Goal: Entertainment & Leisure: Browse casually

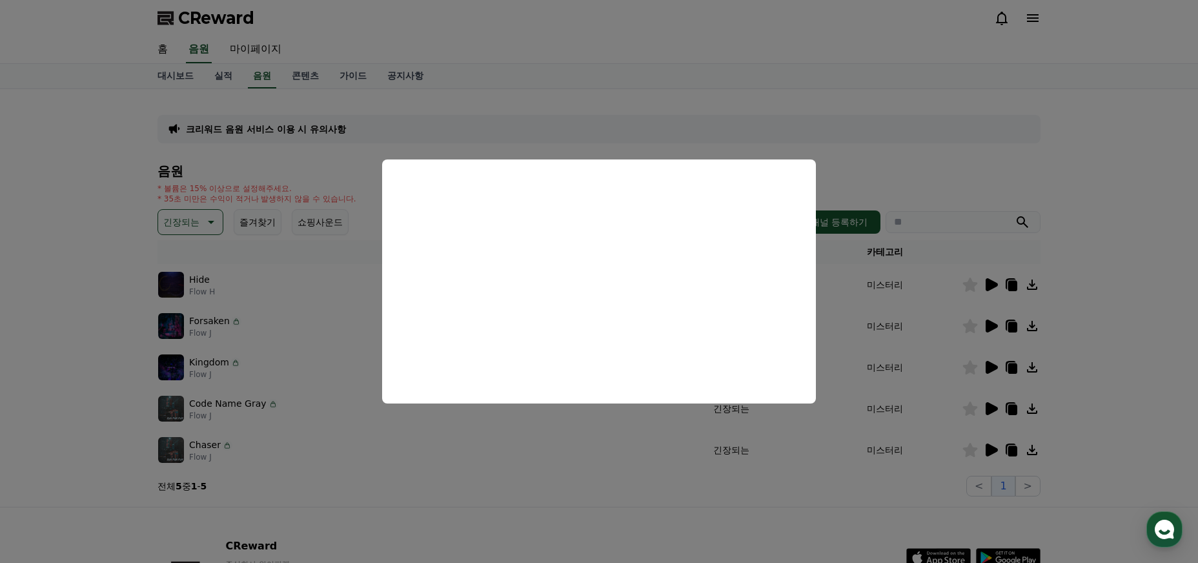
click at [205, 210] on button "close modal" at bounding box center [599, 281] width 1198 height 563
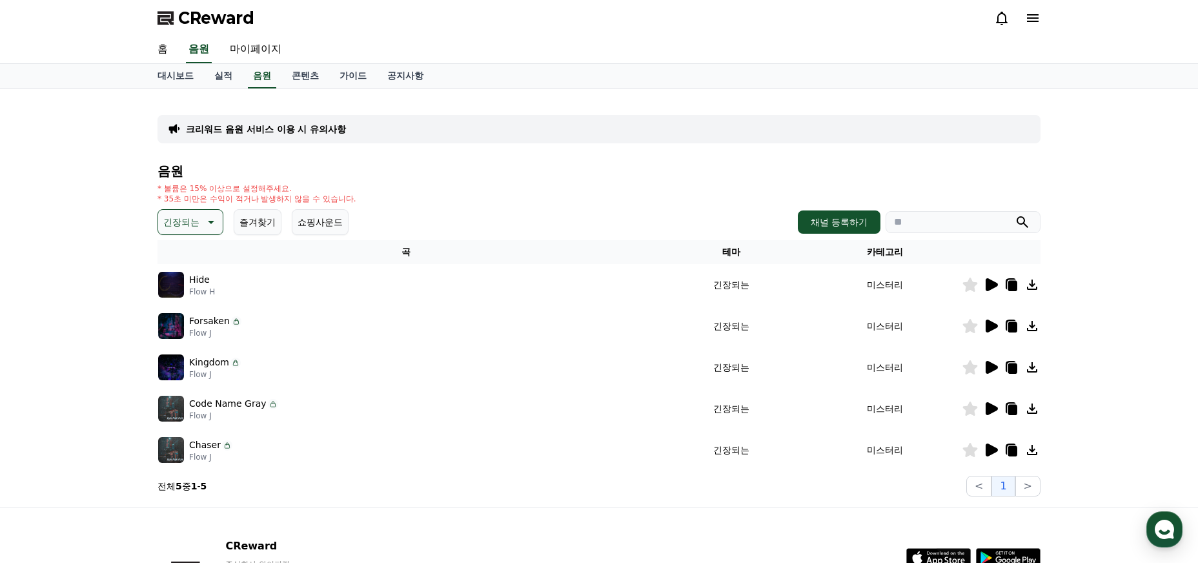
click at [203, 216] on icon at bounding box center [209, 221] width 15 height 15
click at [188, 285] on button "드라마틱" at bounding box center [182, 282] width 46 height 28
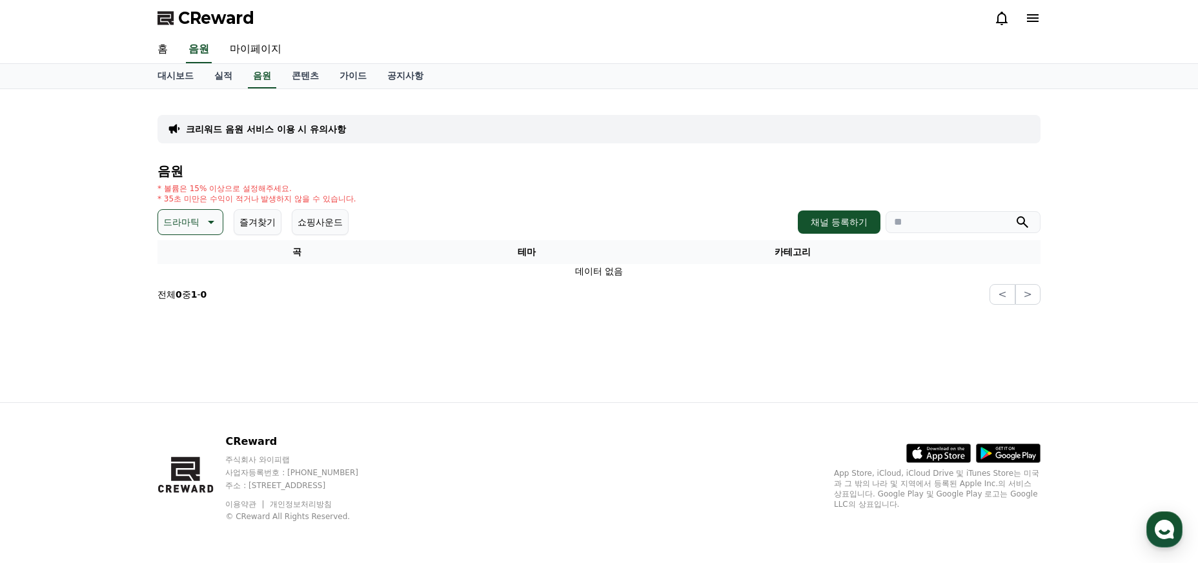
click at [192, 209] on button "드라마틱" at bounding box center [190, 222] width 66 height 26
click at [187, 306] on button "호기심" at bounding box center [177, 310] width 37 height 28
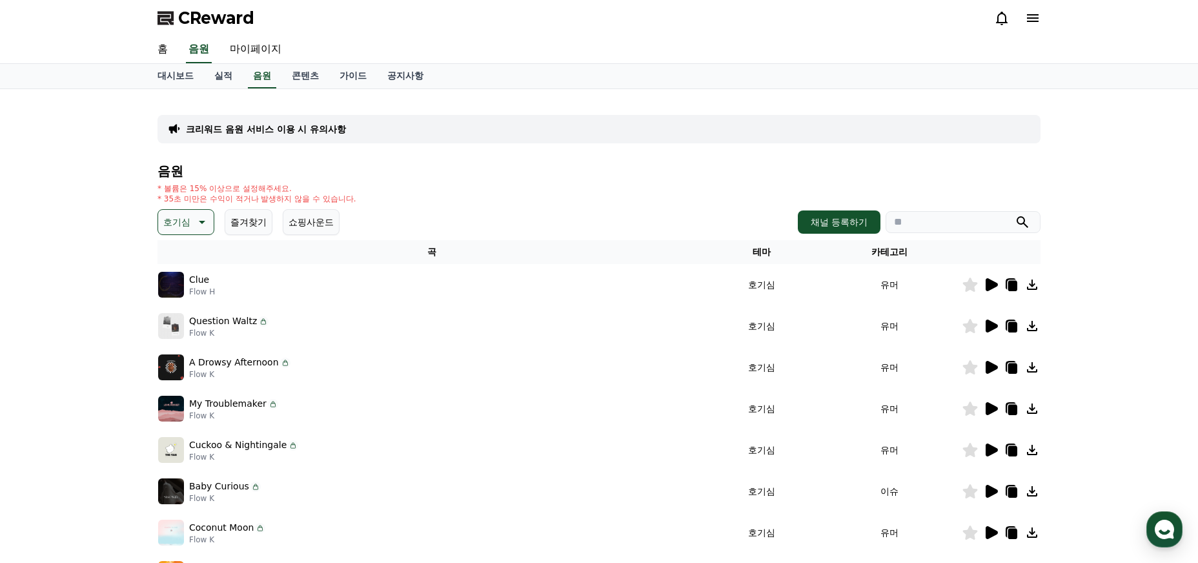
click at [986, 283] on icon at bounding box center [991, 284] width 12 height 13
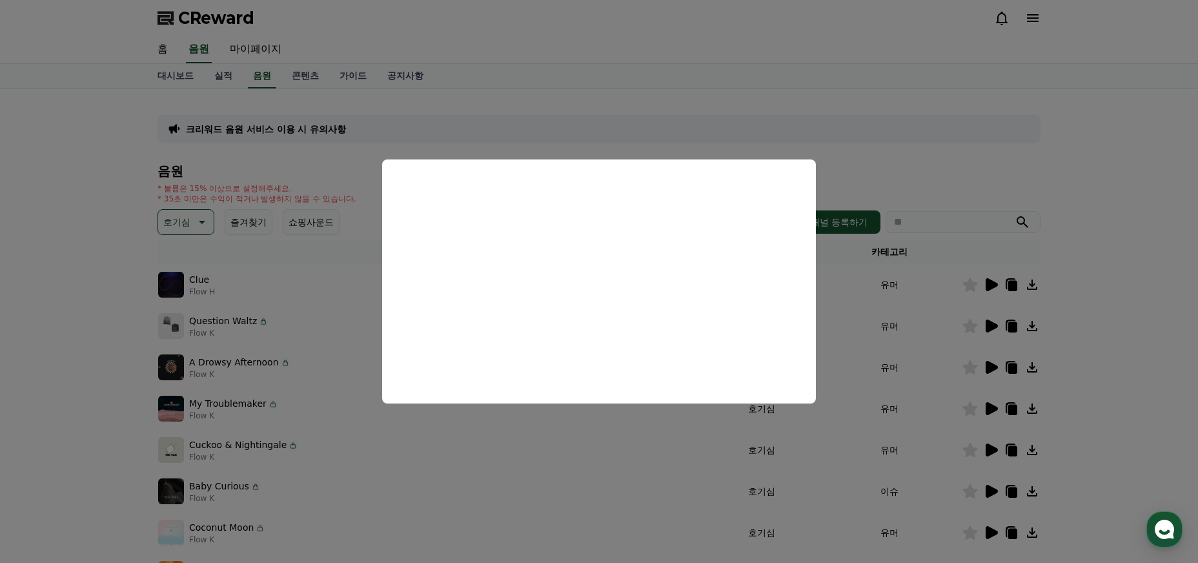
click at [401, 443] on button "close modal" at bounding box center [599, 281] width 1198 height 563
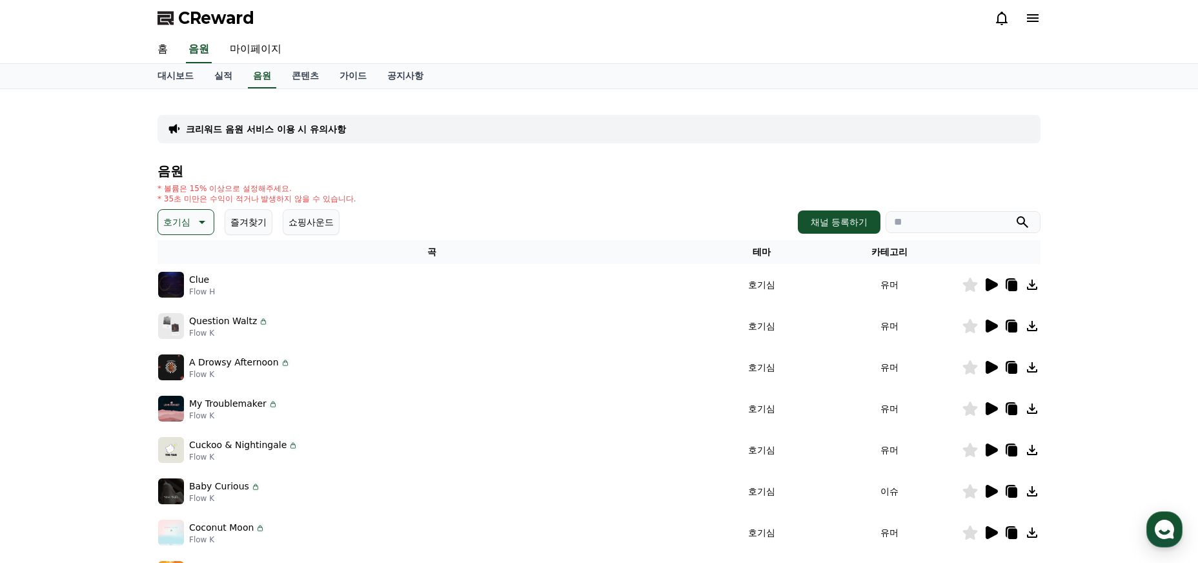
click at [986, 283] on icon at bounding box center [991, 284] width 12 height 13
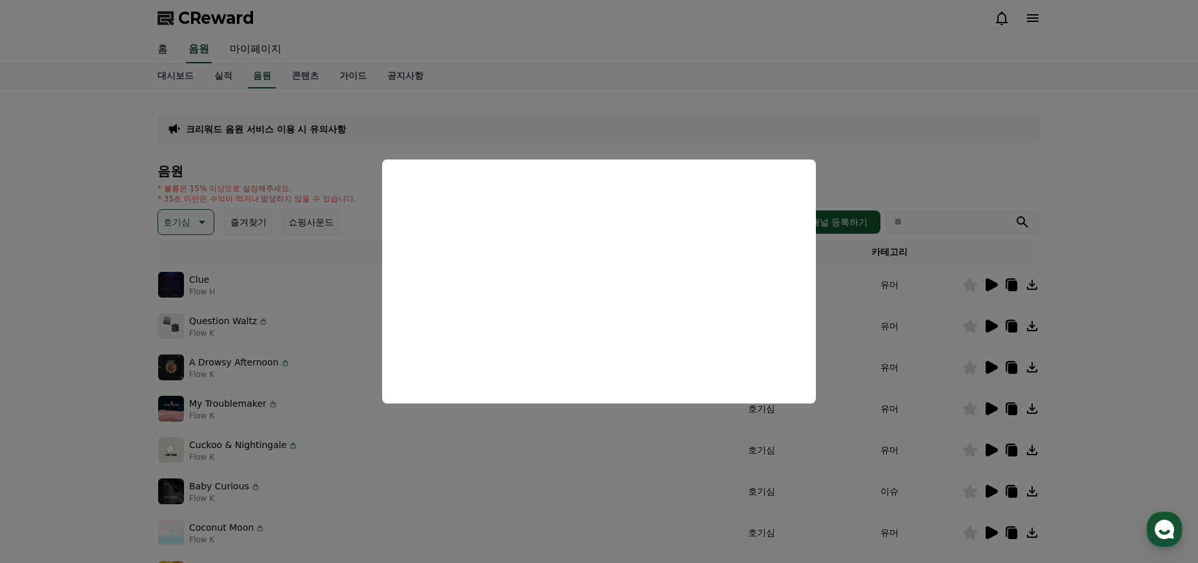
click at [609, 425] on button "close modal" at bounding box center [599, 281] width 1198 height 563
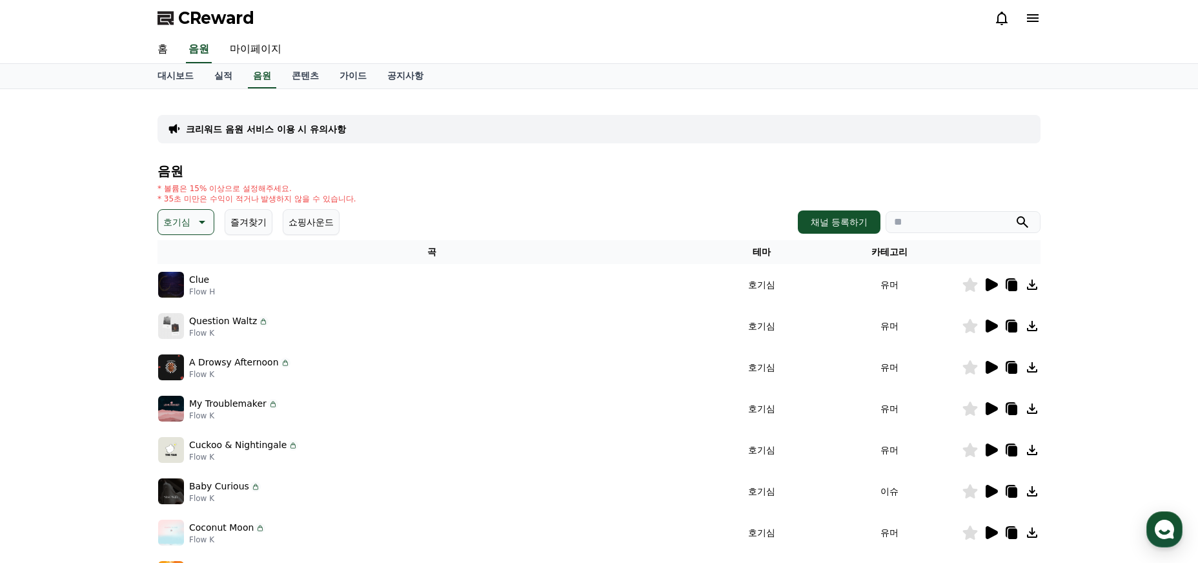
click at [259, 323] on icon at bounding box center [263, 321] width 10 height 10
click at [982, 325] on div at bounding box center [1000, 325] width 77 height 15
click at [984, 325] on icon at bounding box center [990, 325] width 15 height 15
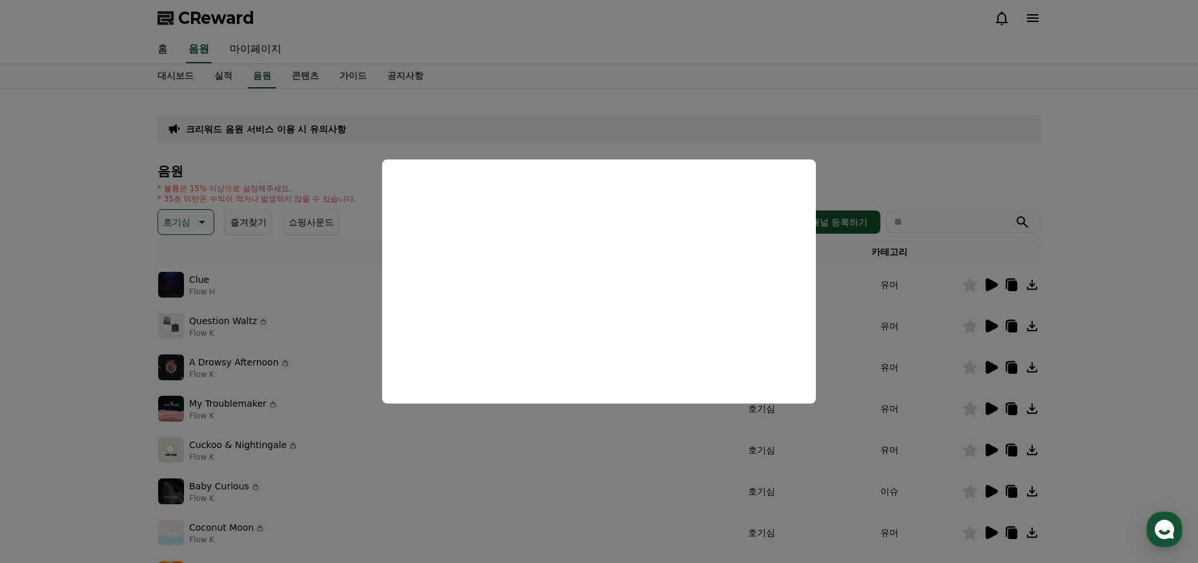
click at [529, 446] on button "close modal" at bounding box center [599, 281] width 1198 height 563
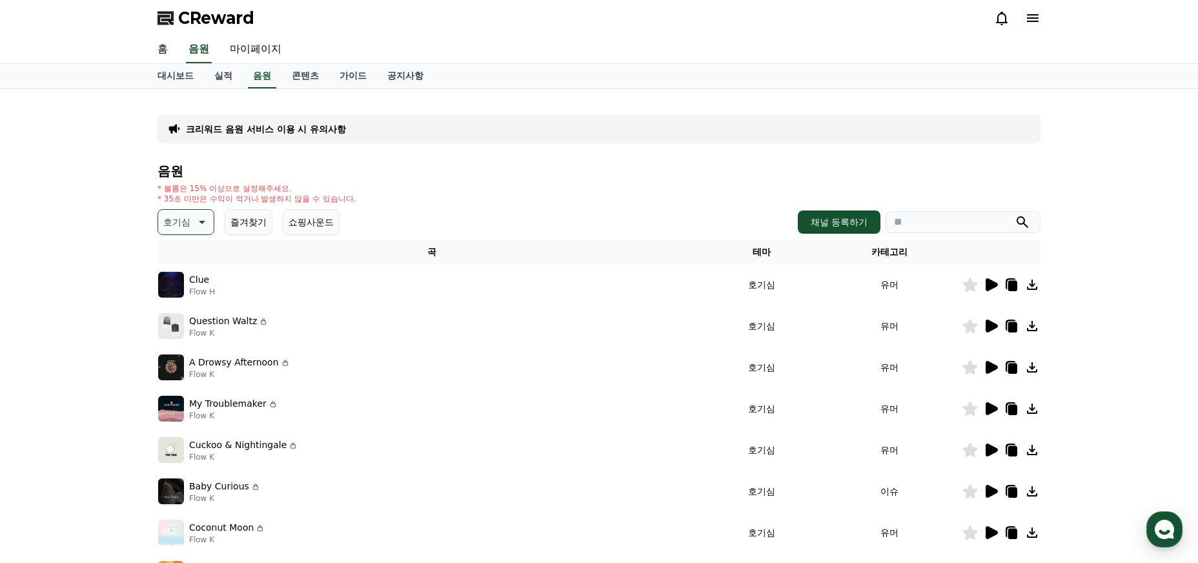
click at [992, 362] on icon at bounding box center [990, 366] width 15 height 15
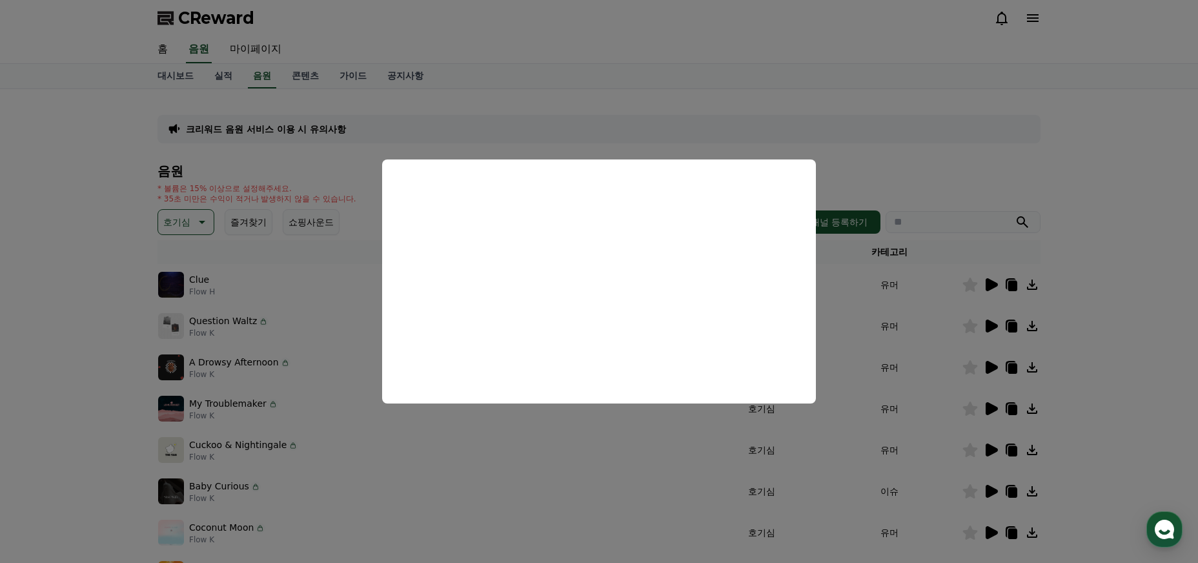
click at [562, 428] on button "close modal" at bounding box center [599, 281] width 1198 height 563
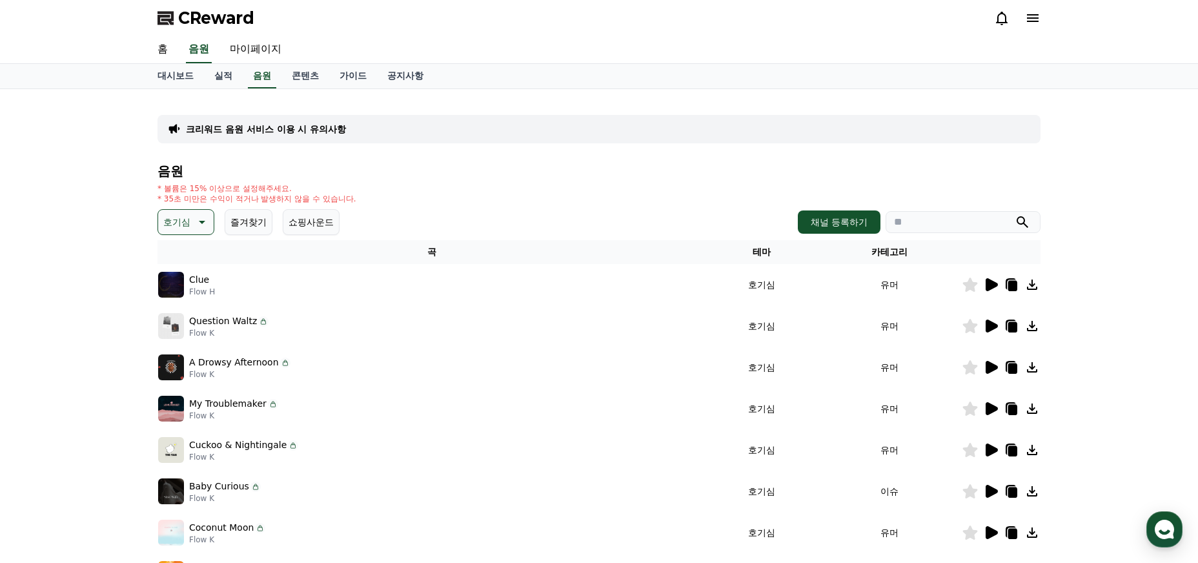
click at [992, 411] on icon at bounding box center [991, 408] width 12 height 13
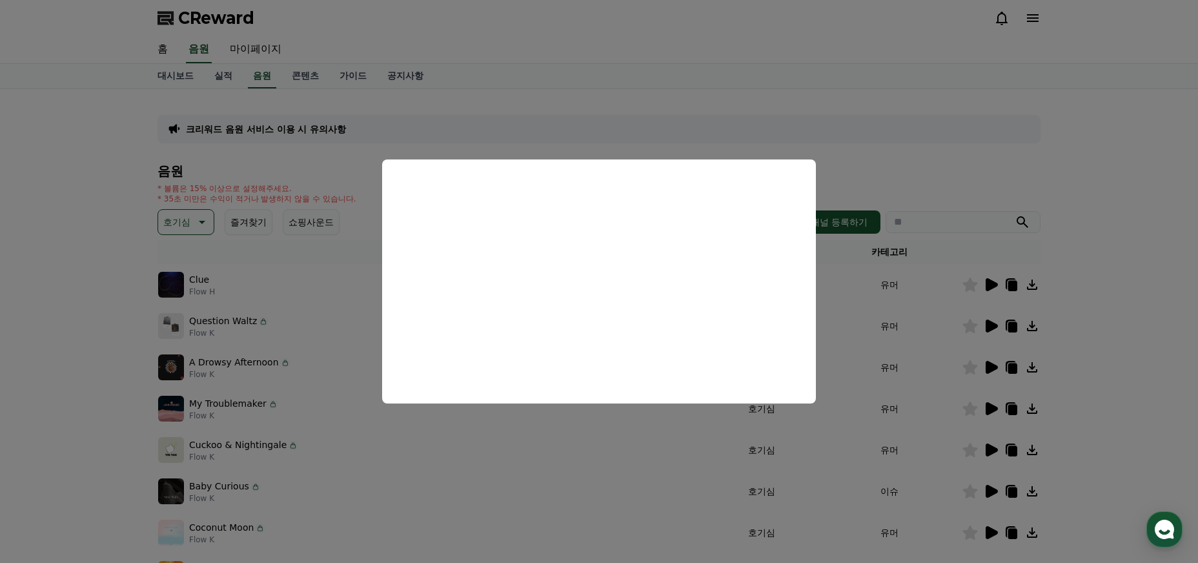
click at [536, 450] on button "close modal" at bounding box center [599, 281] width 1198 height 563
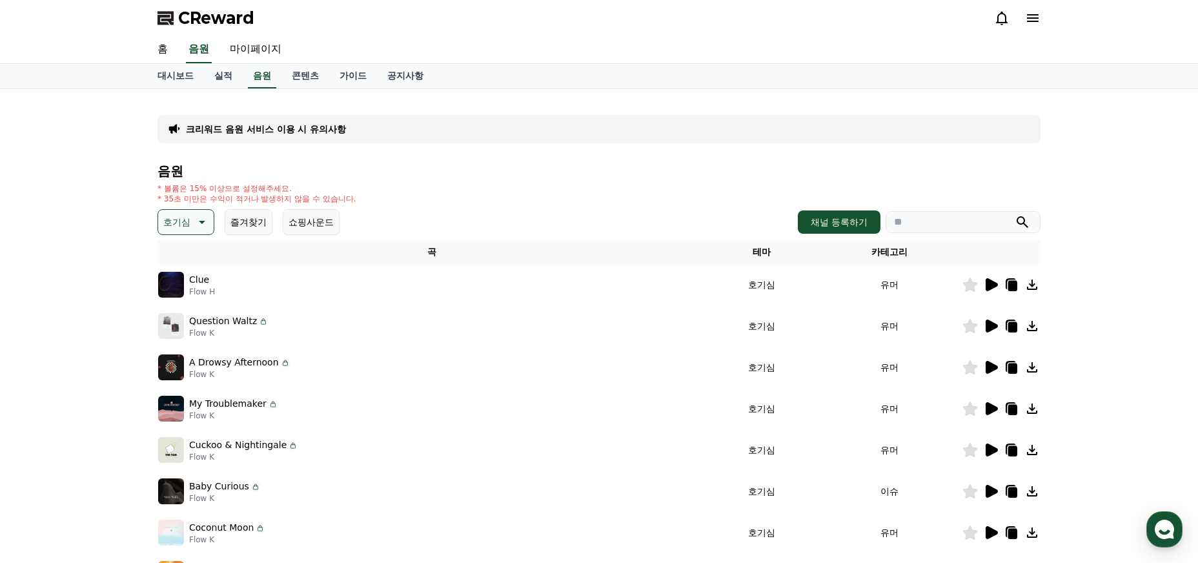
click at [991, 451] on icon at bounding box center [991, 449] width 12 height 13
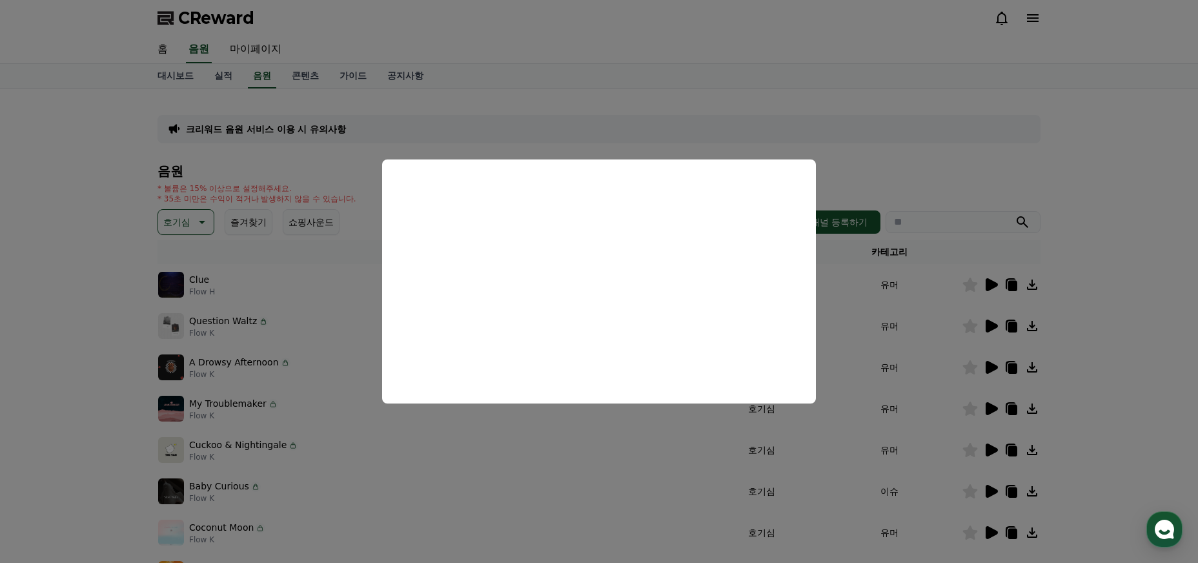
click at [662, 458] on button "close modal" at bounding box center [599, 281] width 1198 height 563
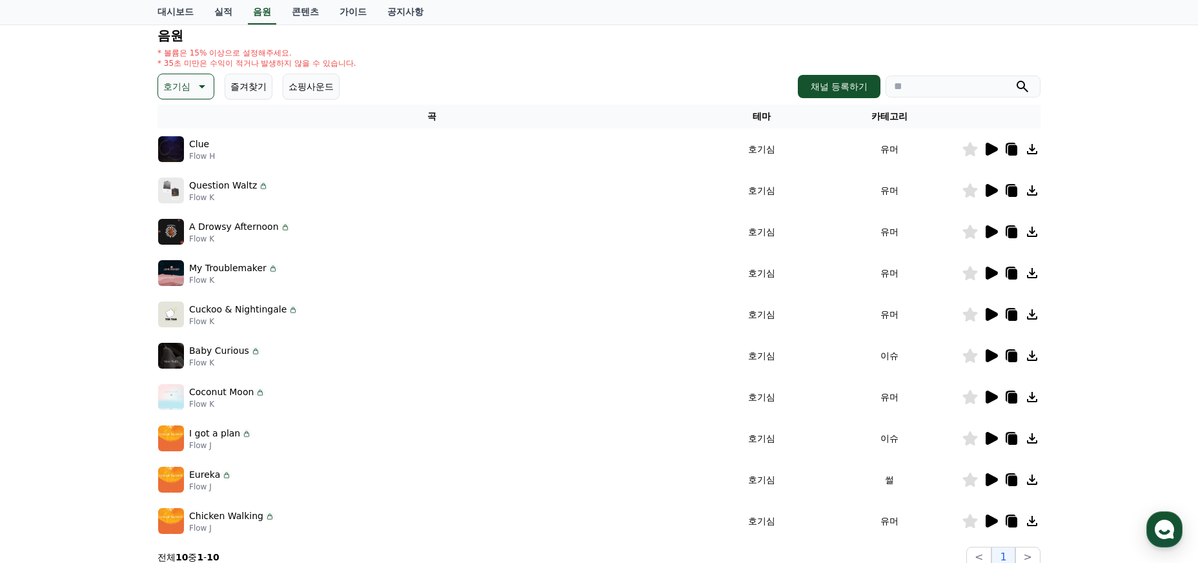
scroll to position [157, 0]
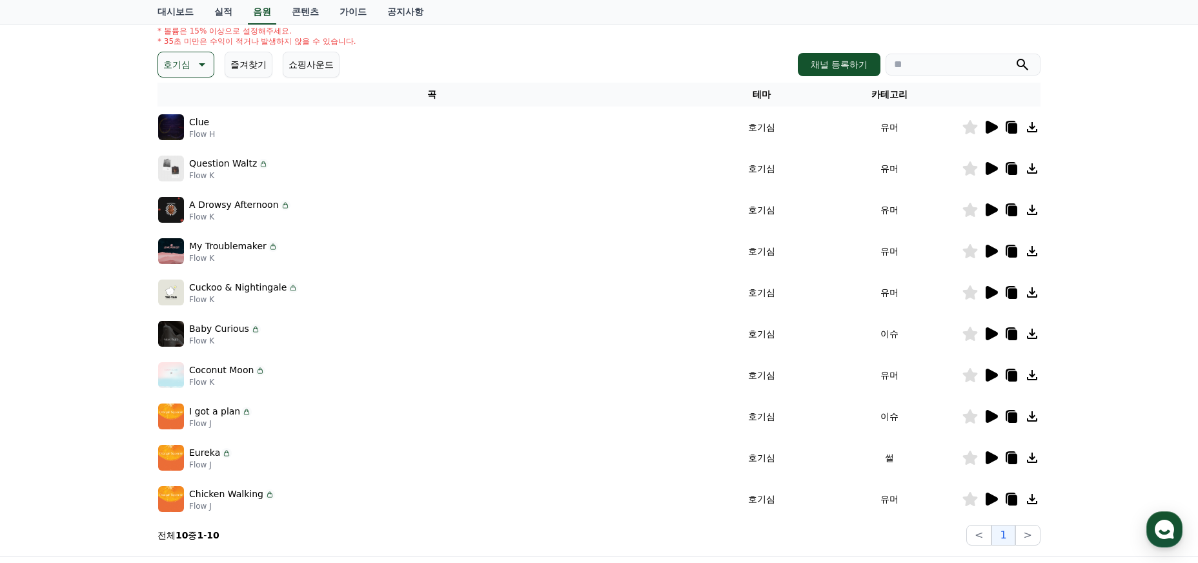
click at [993, 333] on icon at bounding box center [991, 333] width 12 height 13
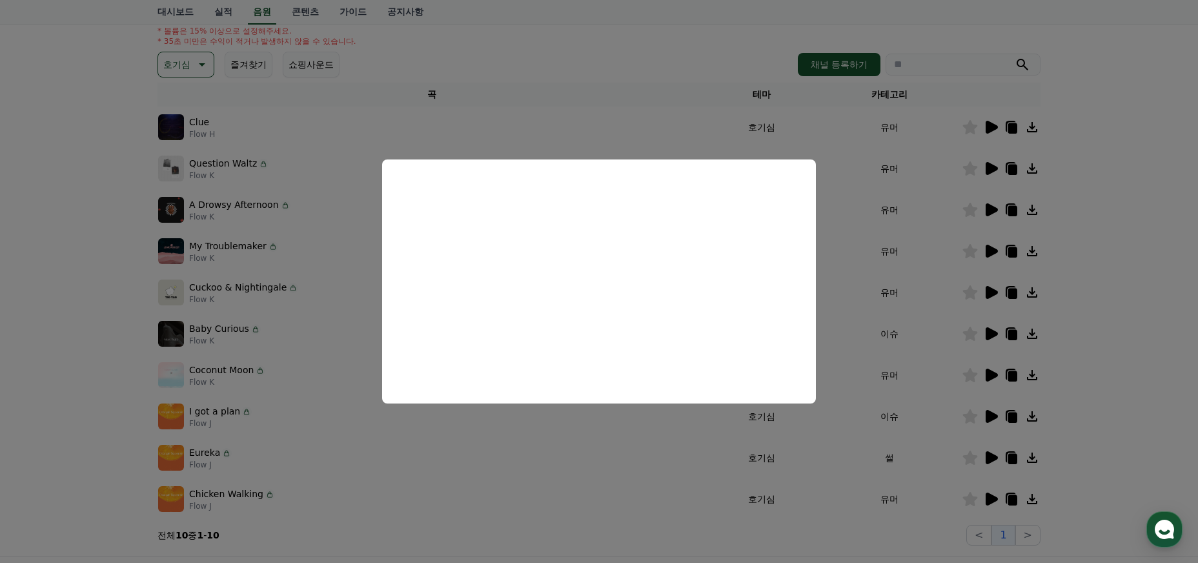
click at [603, 440] on button "close modal" at bounding box center [599, 281] width 1198 height 563
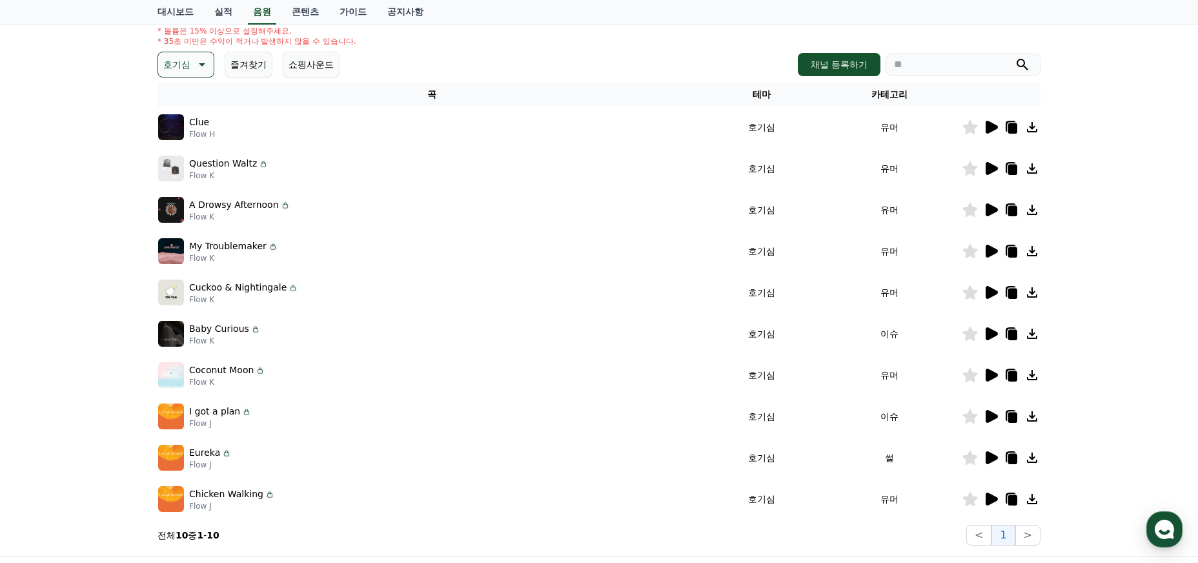
click at [991, 373] on icon at bounding box center [991, 375] width 12 height 13
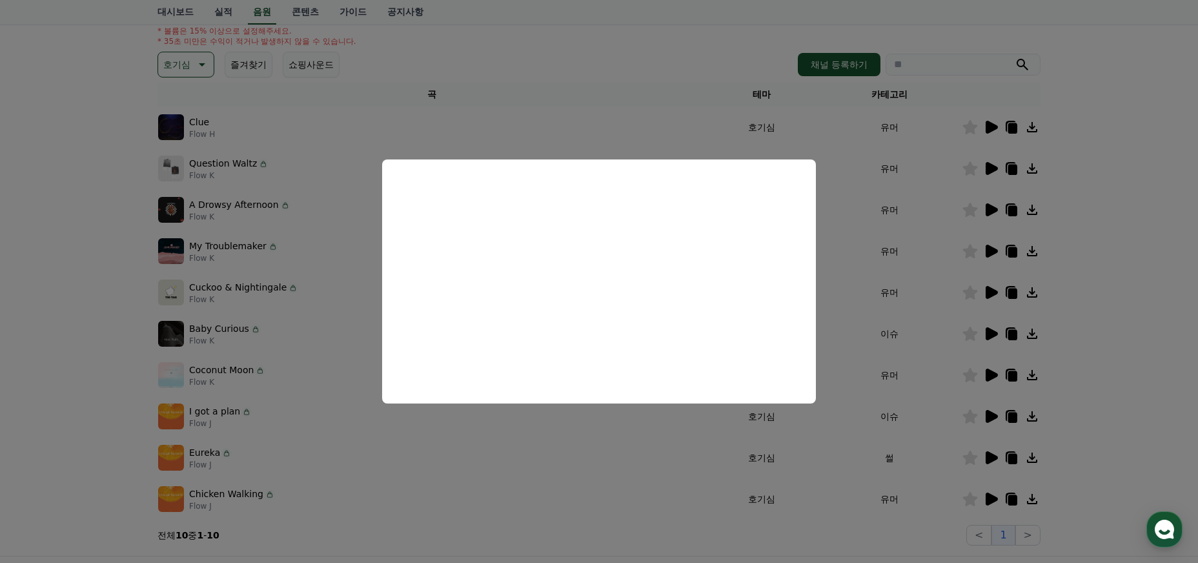
click at [275, 388] on button "close modal" at bounding box center [599, 281] width 1198 height 563
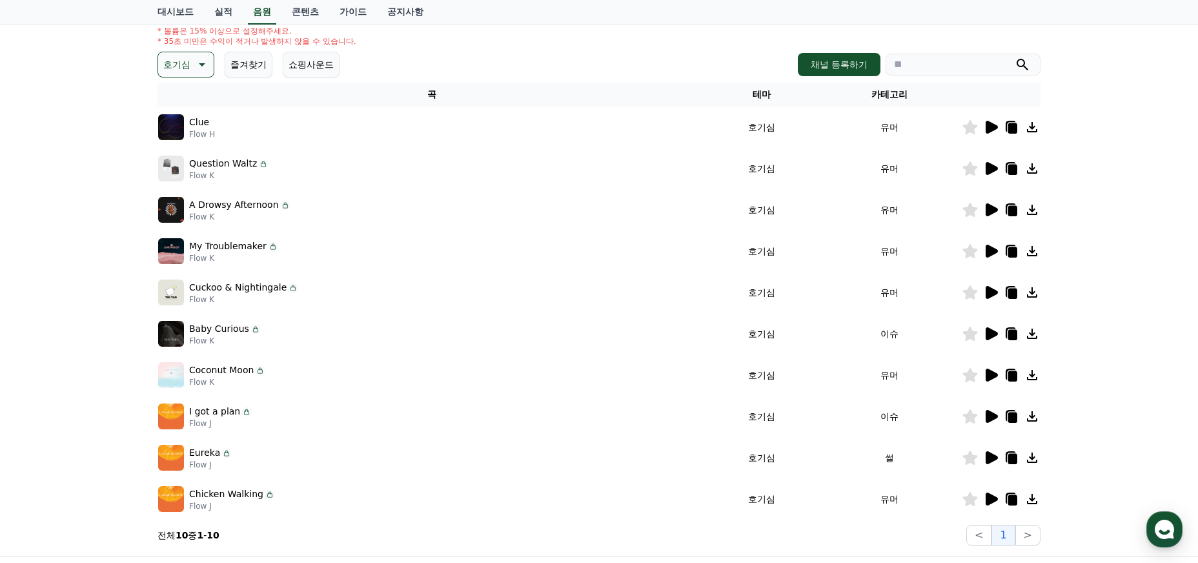
click at [981, 418] on div at bounding box center [1000, 416] width 77 height 15
click at [984, 417] on icon at bounding box center [990, 416] width 15 height 15
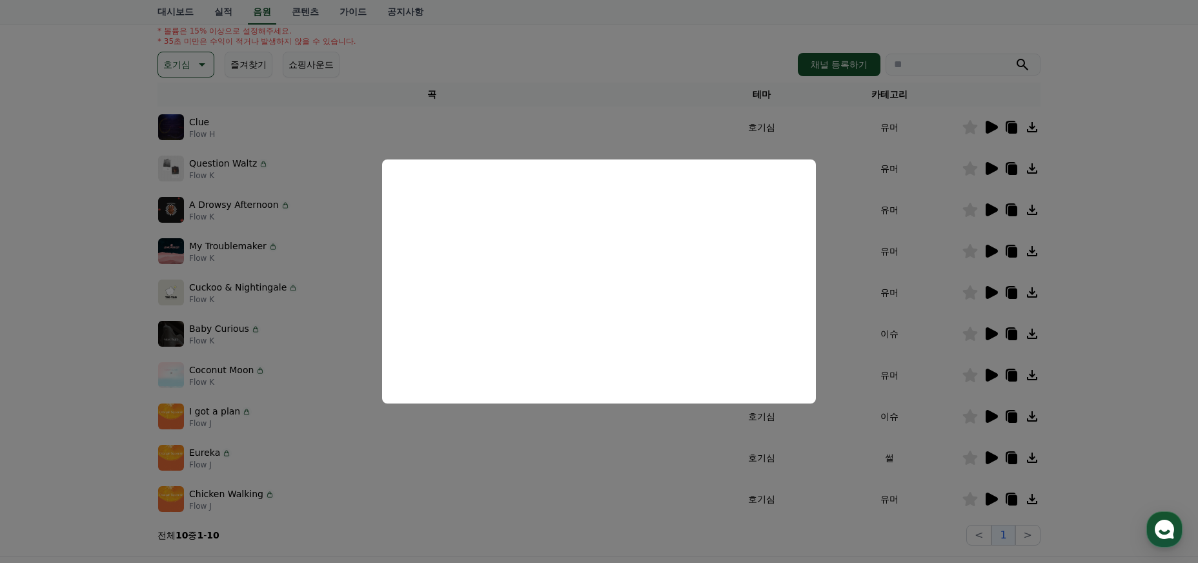
drag, startPoint x: 948, startPoint y: 455, endPoint x: 961, endPoint y: 456, distance: 13.0
click at [949, 455] on button "close modal" at bounding box center [599, 281] width 1198 height 563
click at [989, 456] on icon at bounding box center [991, 457] width 12 height 13
click at [453, 454] on button "close modal" at bounding box center [599, 281] width 1198 height 563
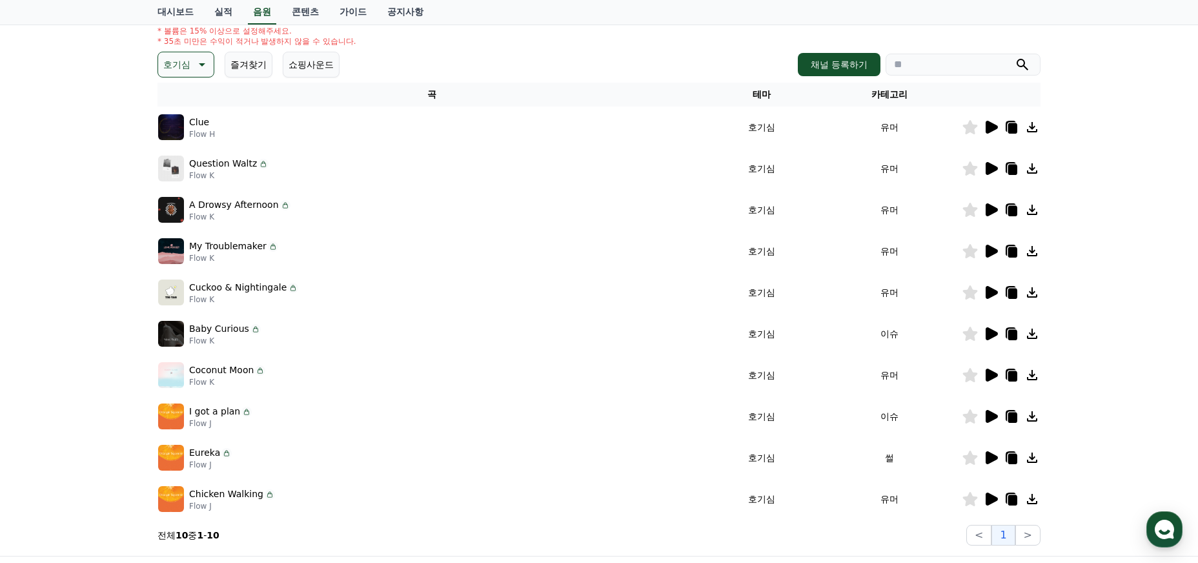
scroll to position [0, 0]
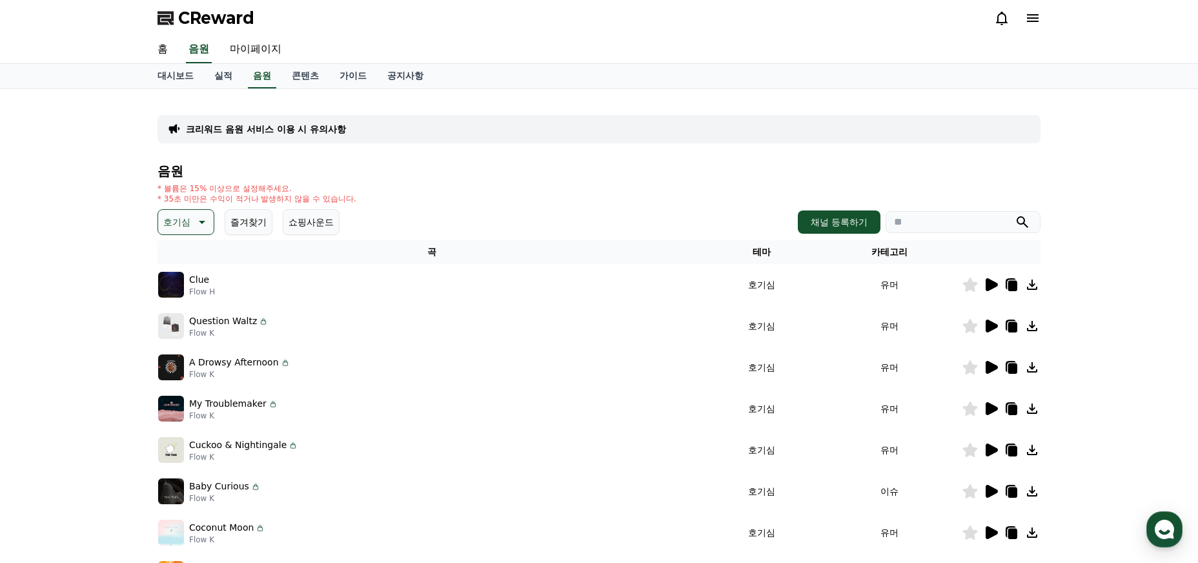
click at [196, 229] on icon at bounding box center [200, 221] width 15 height 15
click at [177, 255] on button "전체" at bounding box center [173, 256] width 28 height 28
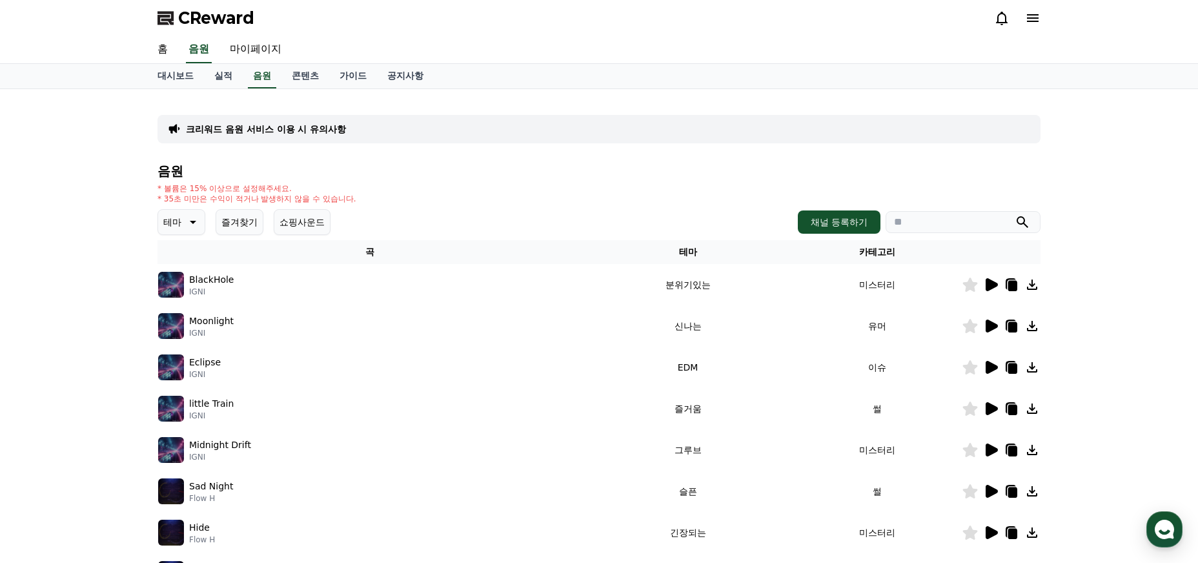
click at [288, 218] on button "쇼핑사운드" at bounding box center [302, 222] width 57 height 26
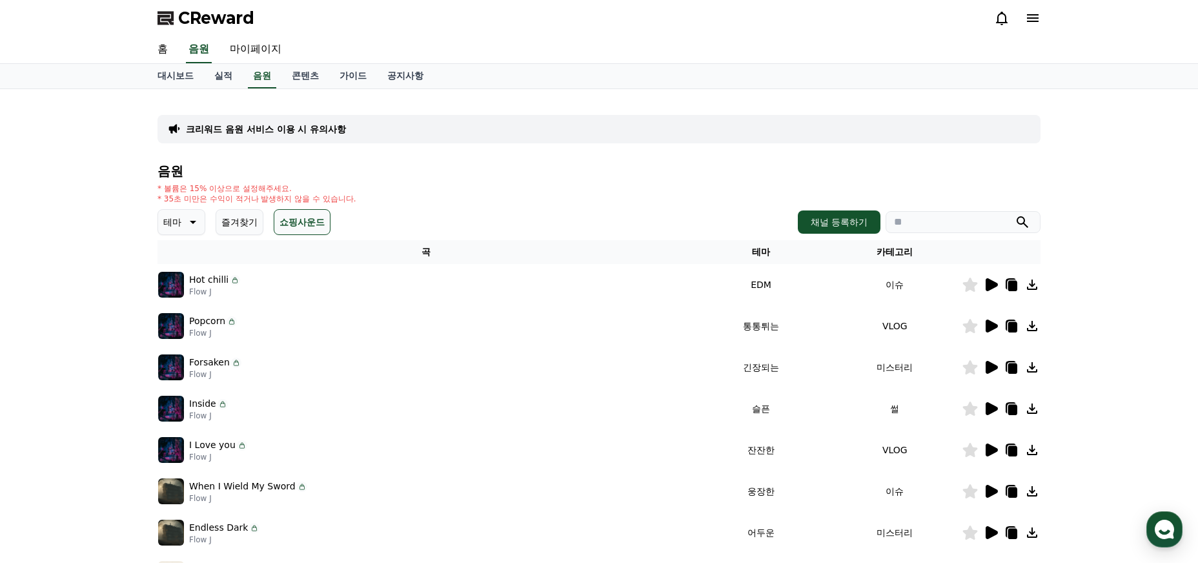
click at [276, 223] on button "쇼핑사운드" at bounding box center [302, 222] width 57 height 26
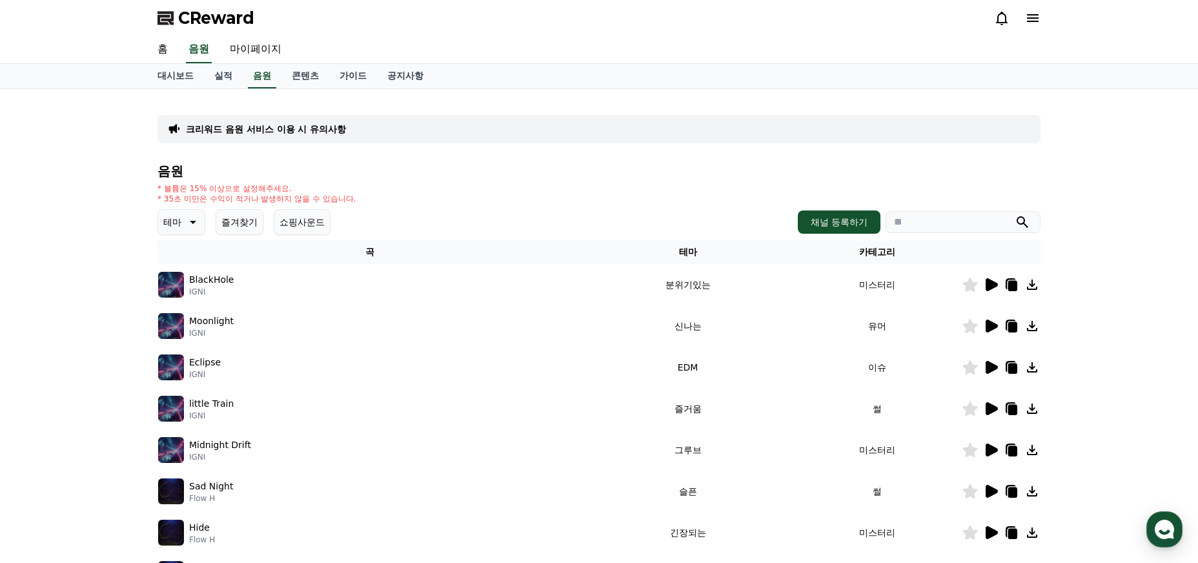
click at [925, 219] on input "search" at bounding box center [962, 222] width 155 height 22
type input "*"
click at [1015, 214] on button "submit" at bounding box center [1022, 221] width 15 height 15
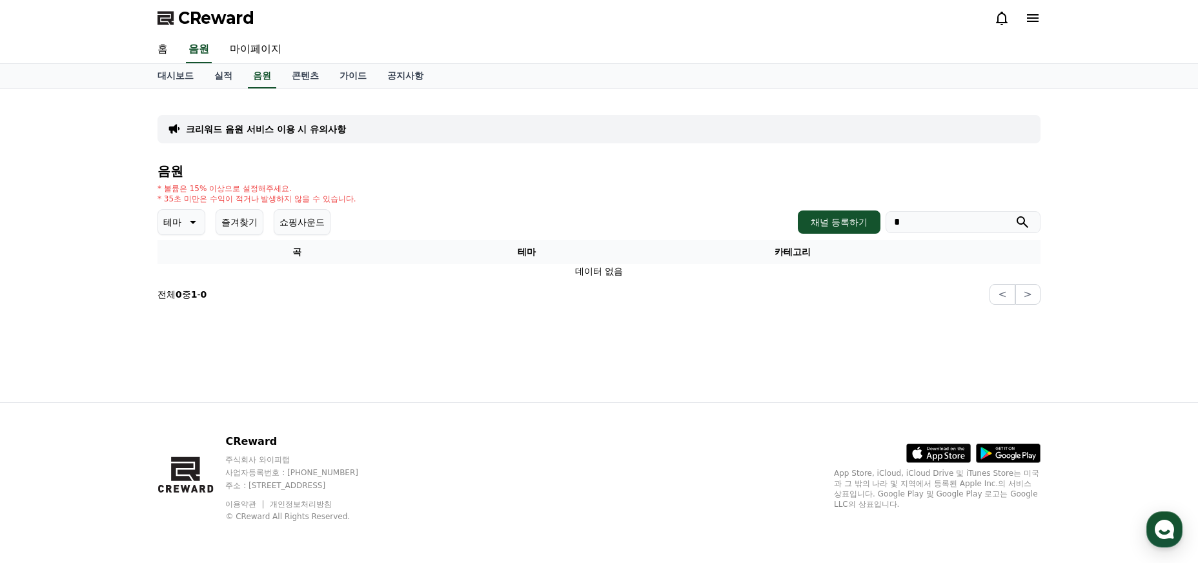
click at [193, 221] on icon at bounding box center [191, 221] width 15 height 15
click at [171, 255] on button "전체" at bounding box center [173, 256] width 28 height 28
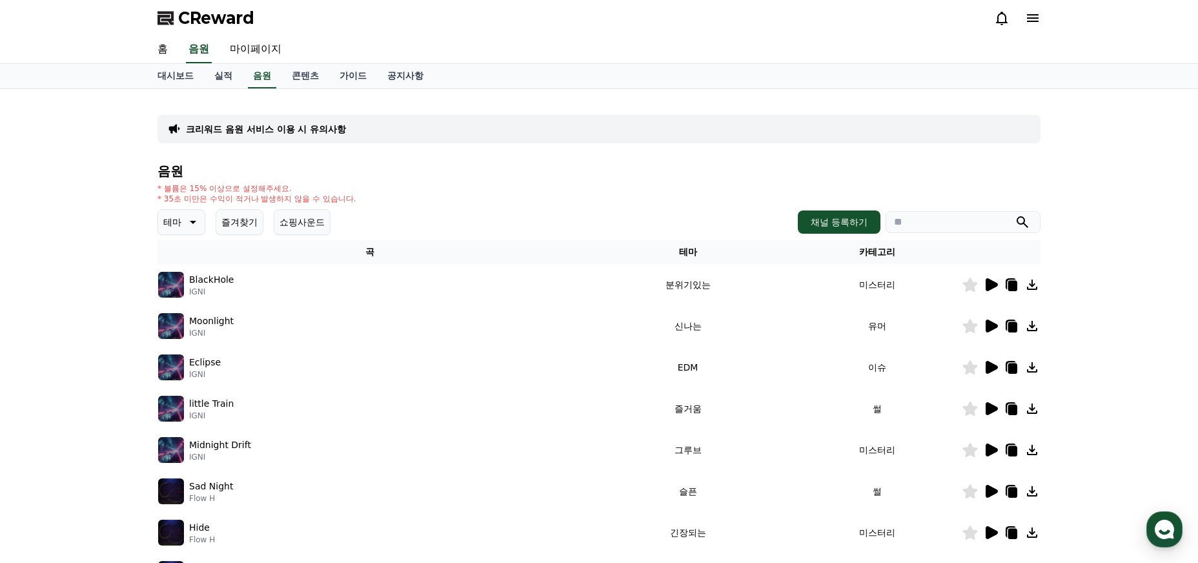
scroll to position [6, 0]
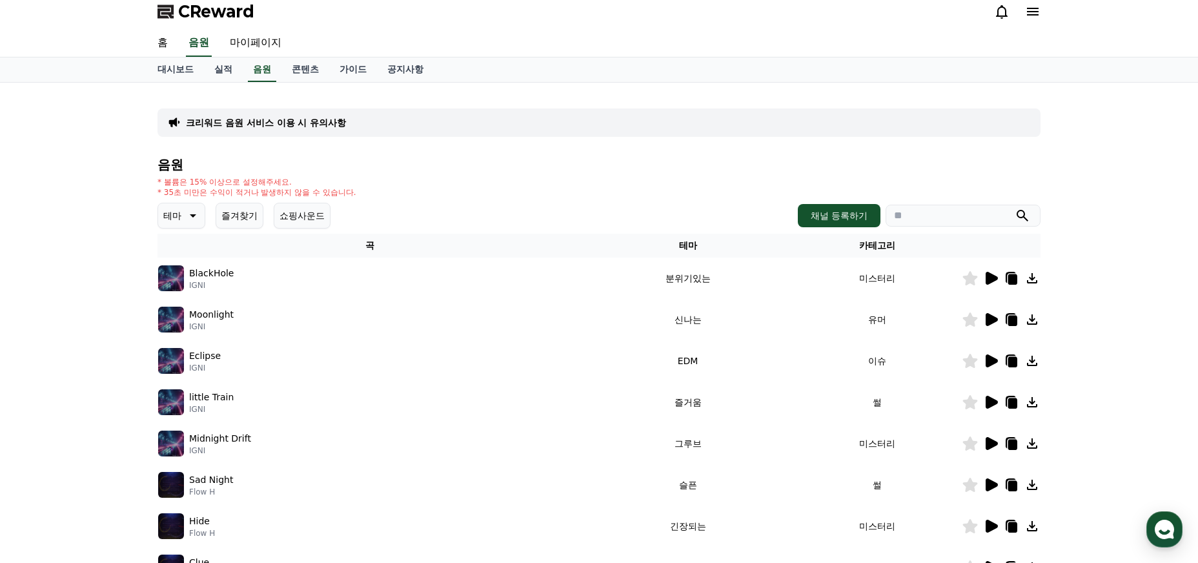
click at [986, 401] on icon at bounding box center [991, 402] width 12 height 13
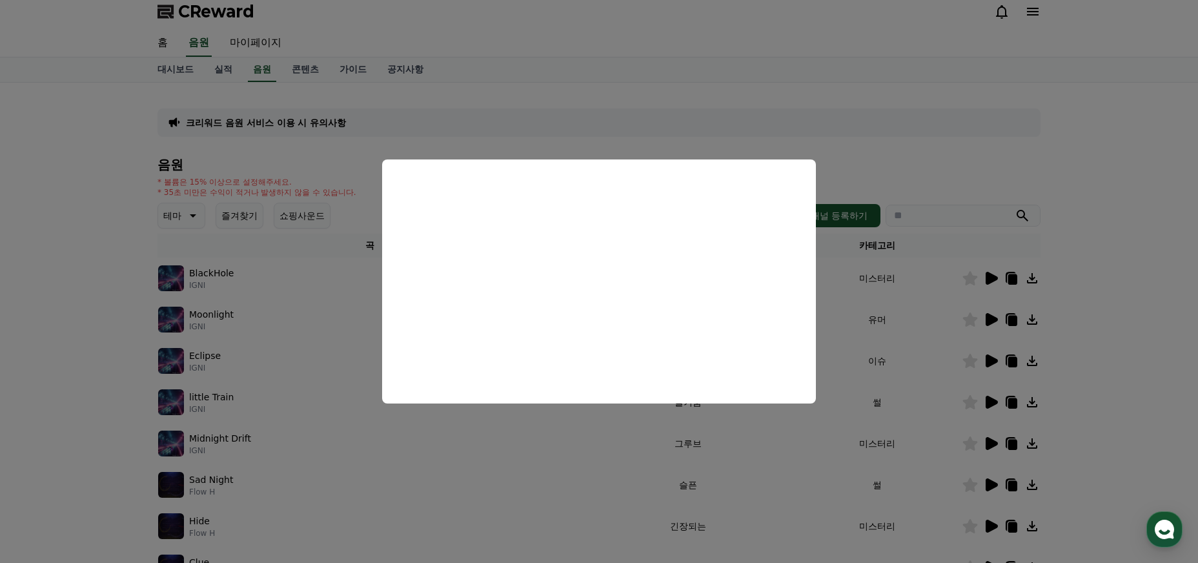
click at [836, 431] on button "close modal" at bounding box center [599, 281] width 1198 height 563
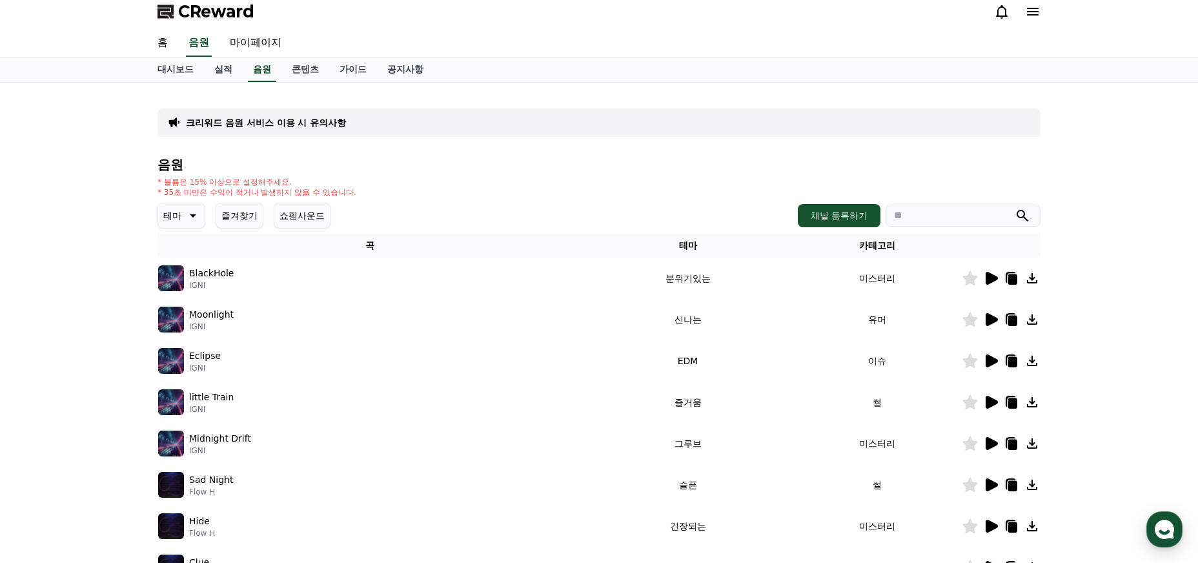
click at [990, 488] on icon at bounding box center [991, 484] width 12 height 13
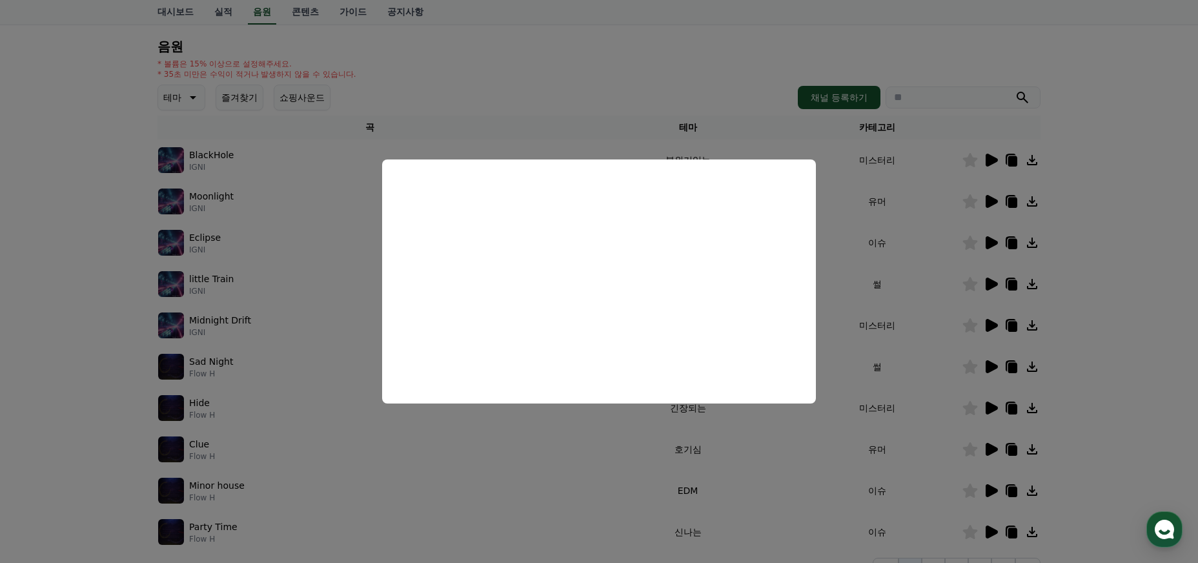
click at [1142, 370] on button "close modal" at bounding box center [599, 281] width 1198 height 563
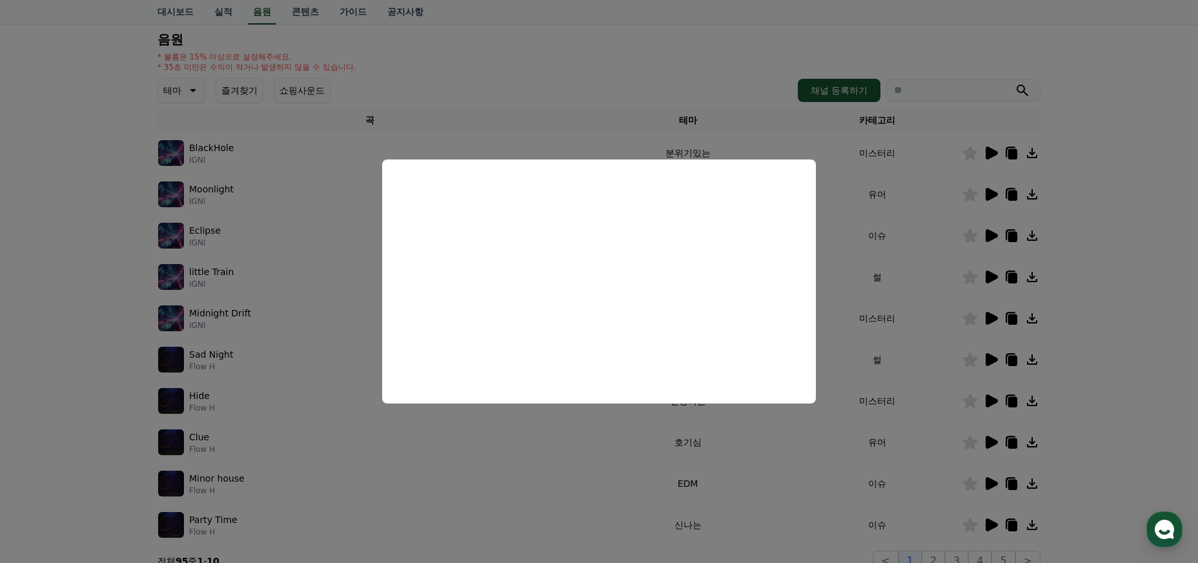
scroll to position [210, 0]
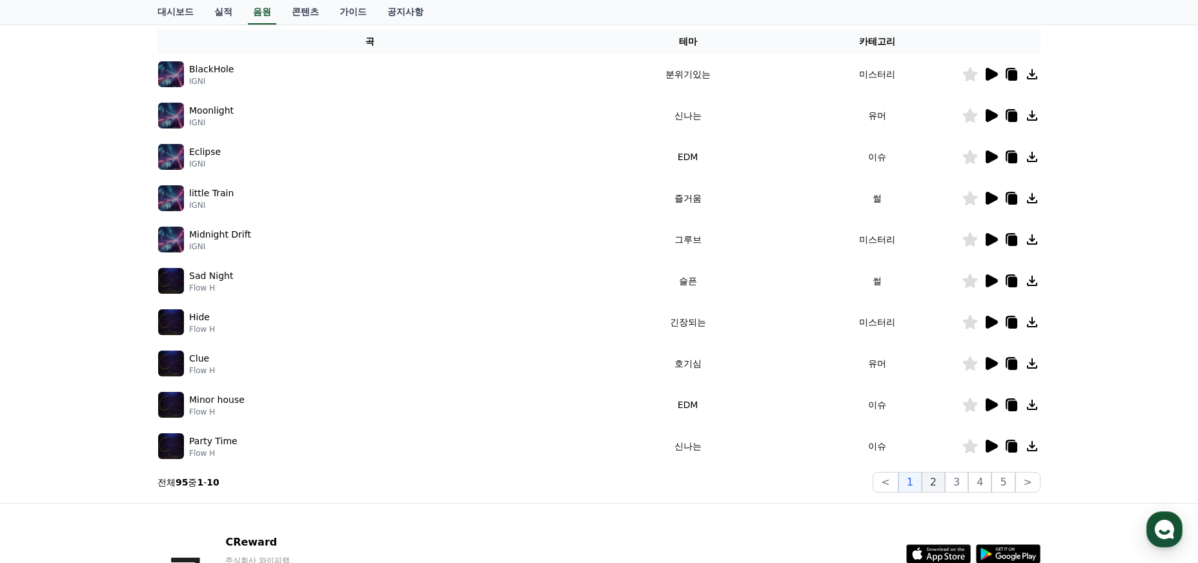
click at [928, 481] on button "2" at bounding box center [933, 482] width 23 height 21
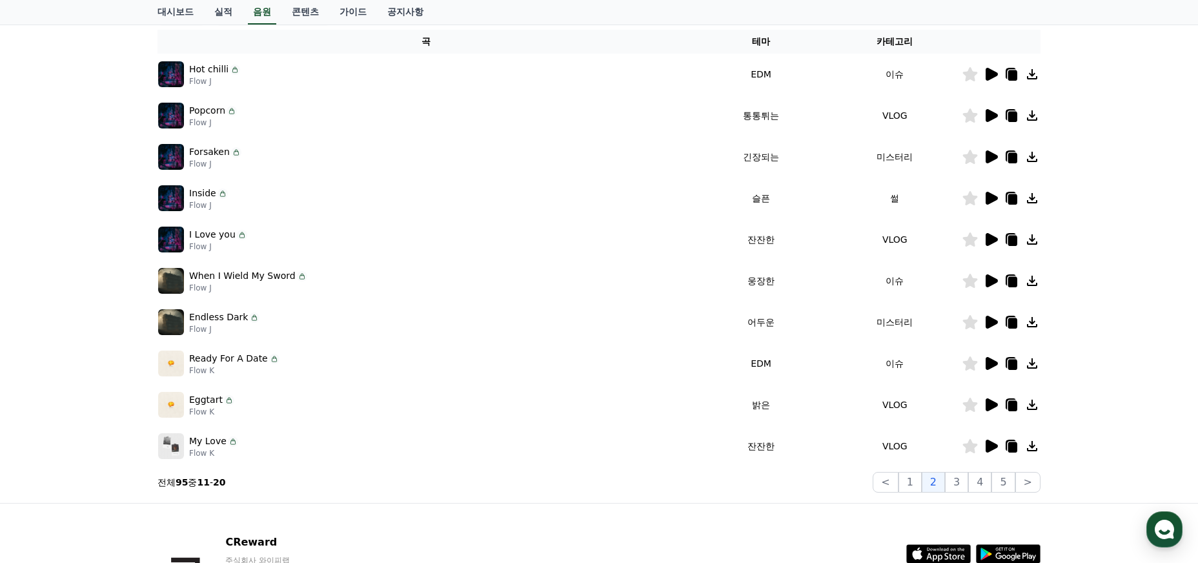
click at [928, 481] on button "2" at bounding box center [933, 482] width 23 height 21
click at [922, 481] on button "1" at bounding box center [909, 482] width 23 height 21
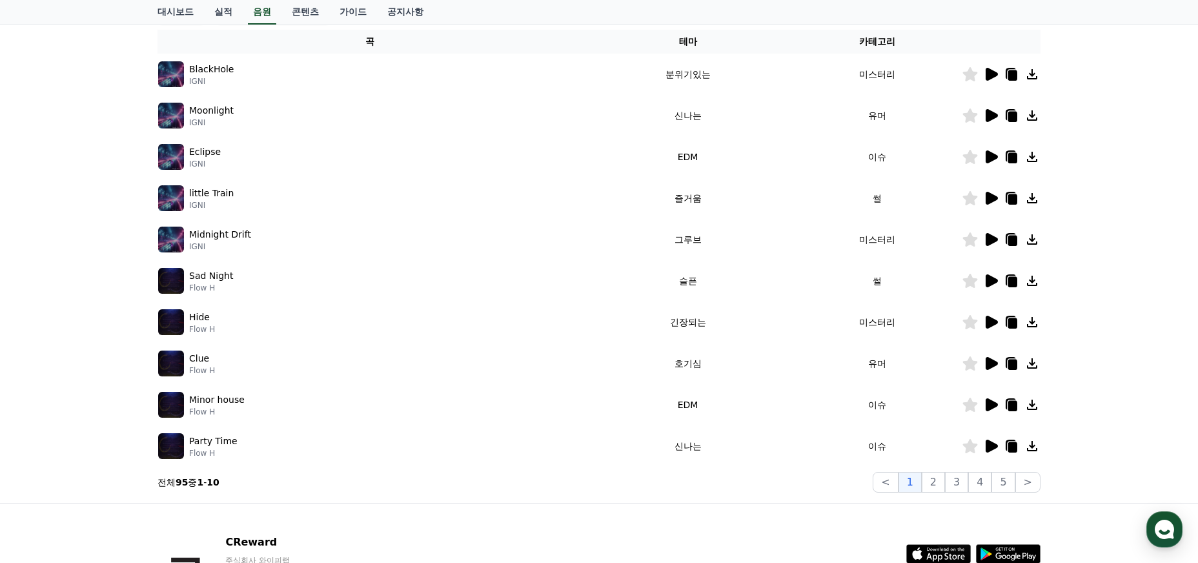
click at [990, 277] on icon at bounding box center [991, 280] width 12 height 13
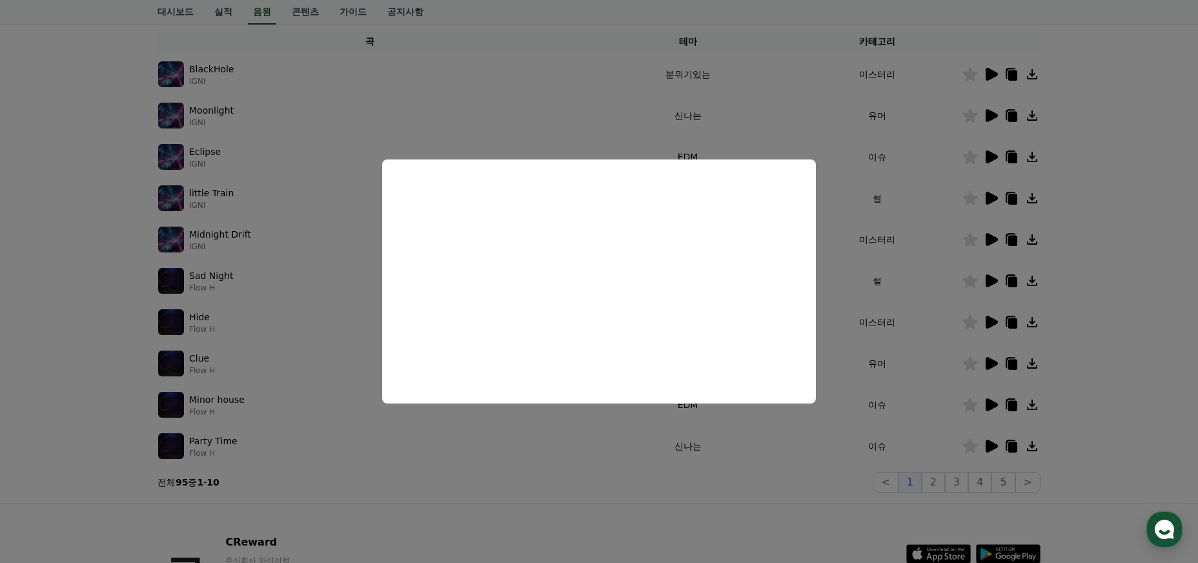
click at [894, 304] on button "close modal" at bounding box center [599, 281] width 1198 height 563
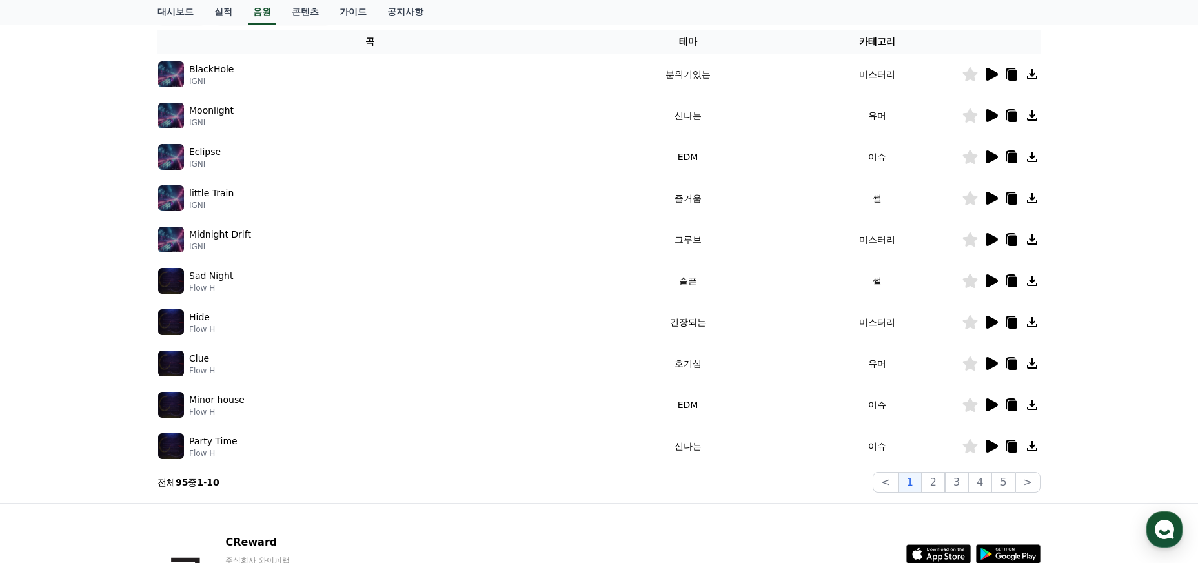
click at [970, 279] on icon at bounding box center [970, 281] width 15 height 14
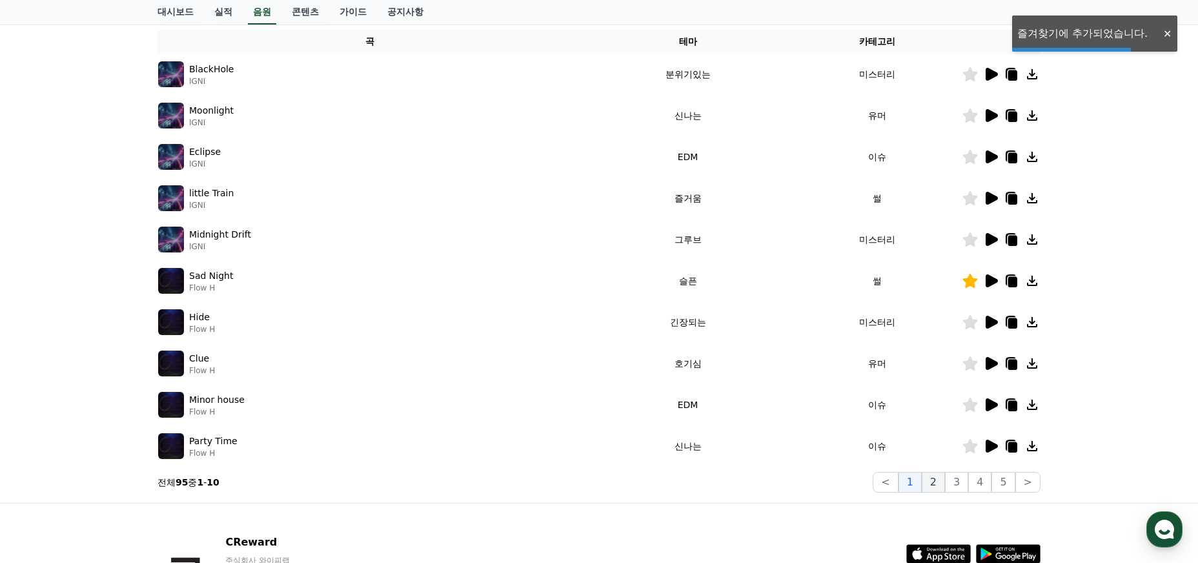
click at [937, 484] on button "2" at bounding box center [933, 482] width 23 height 21
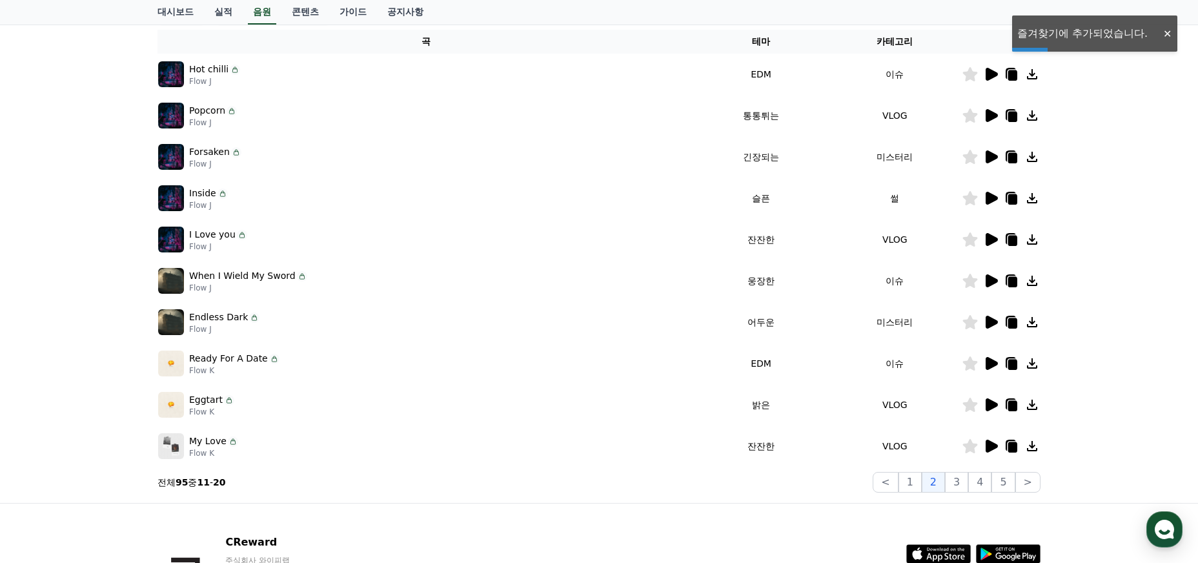
scroll to position [129, 0]
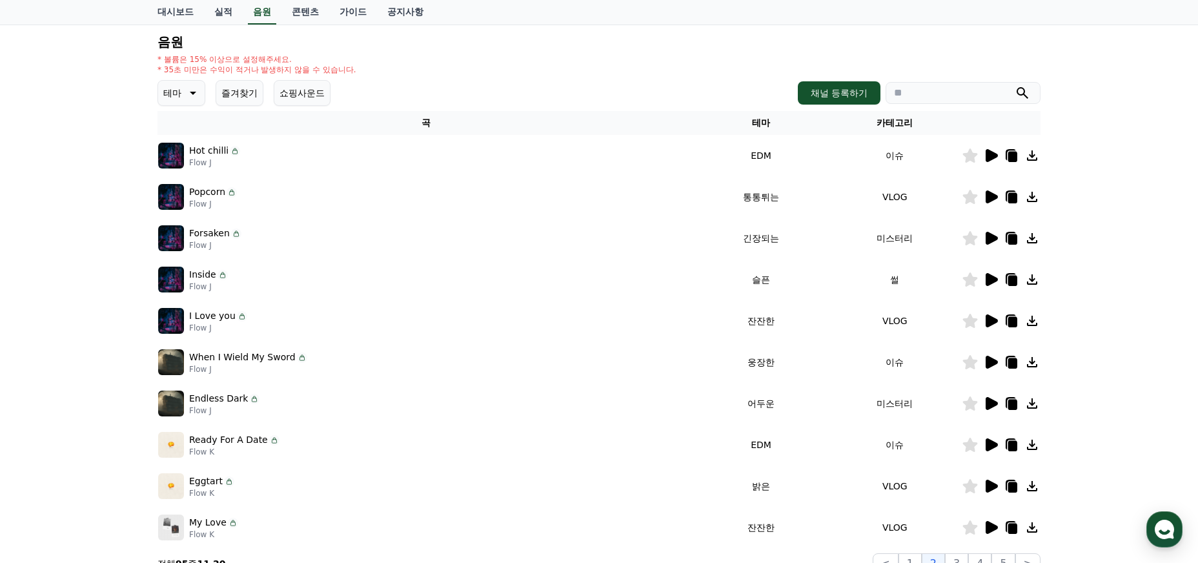
click at [987, 283] on icon at bounding box center [991, 279] width 12 height 13
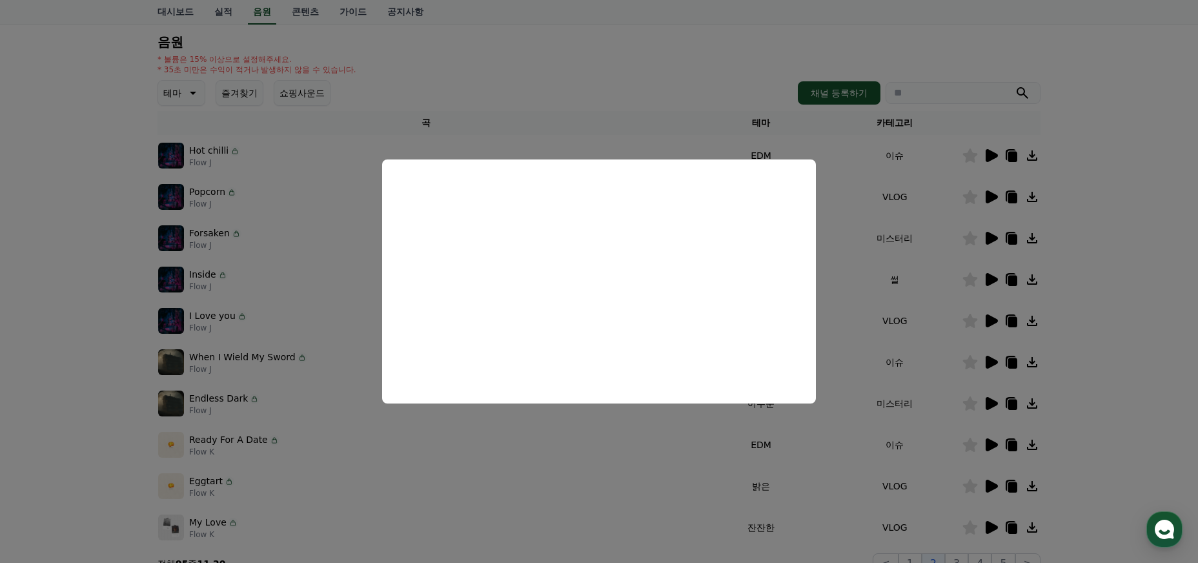
scroll to position [270, 0]
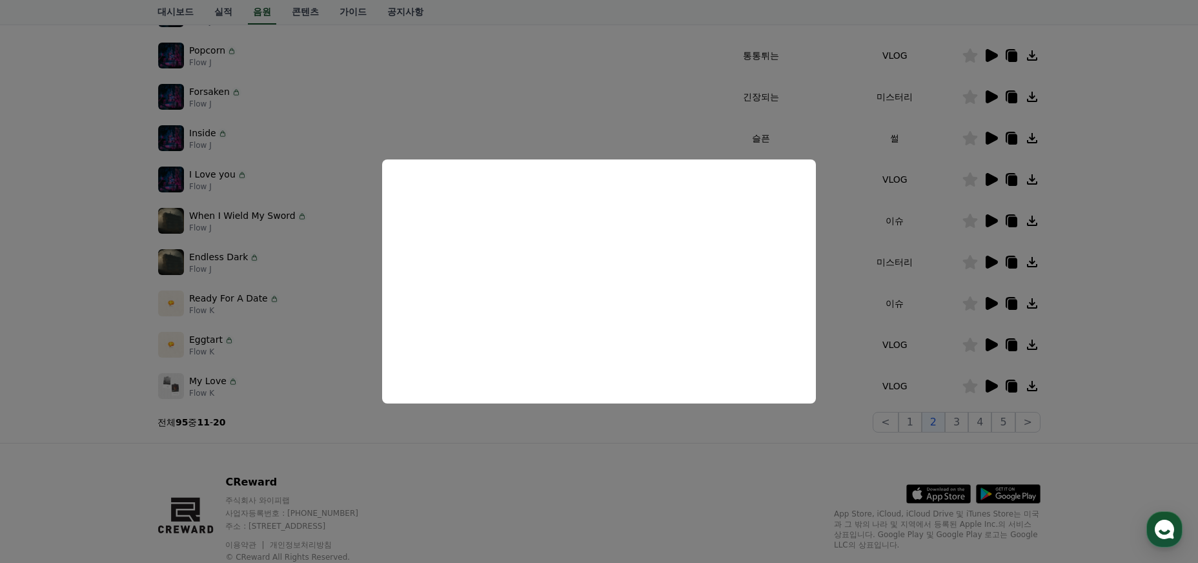
click at [943, 443] on button "close modal" at bounding box center [599, 281] width 1198 height 563
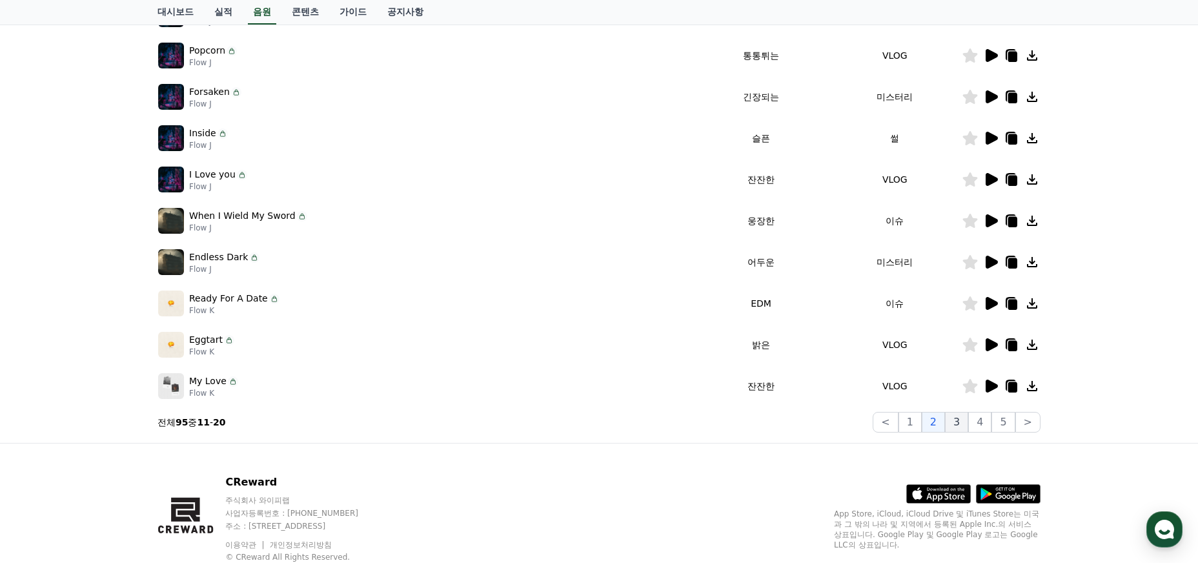
click at [956, 423] on button "3" at bounding box center [956, 422] width 23 height 21
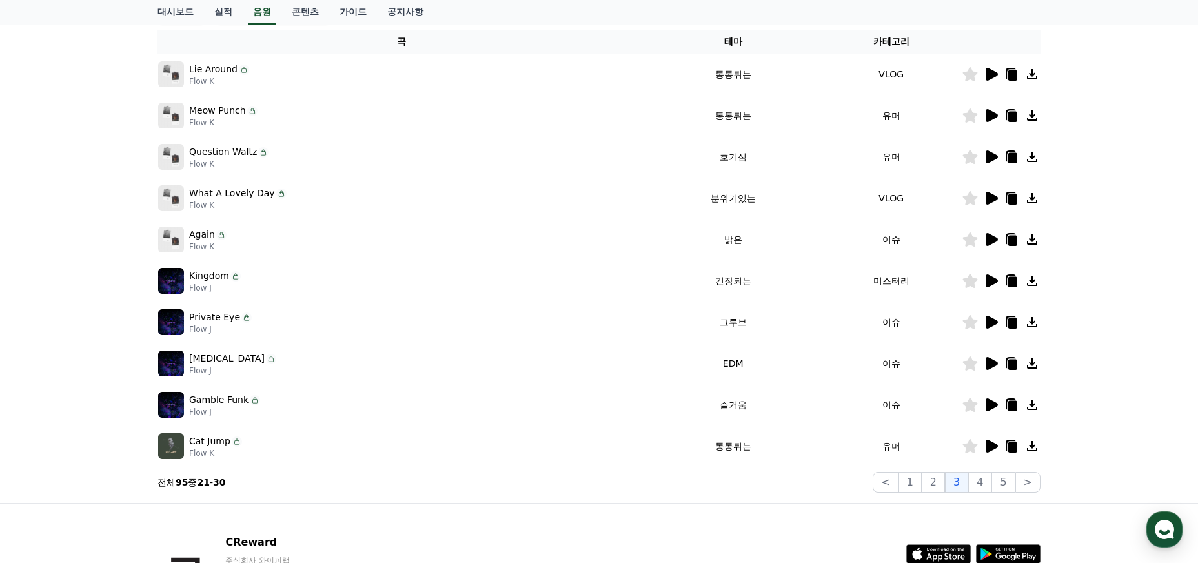
scroll to position [311, 0]
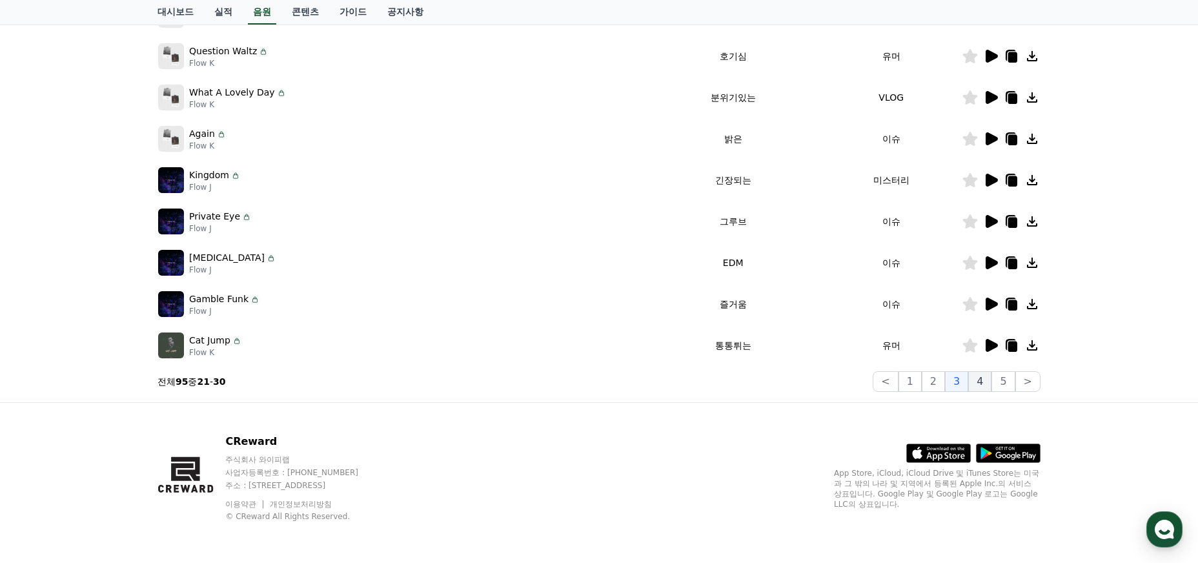
click at [983, 382] on button "4" at bounding box center [979, 381] width 23 height 21
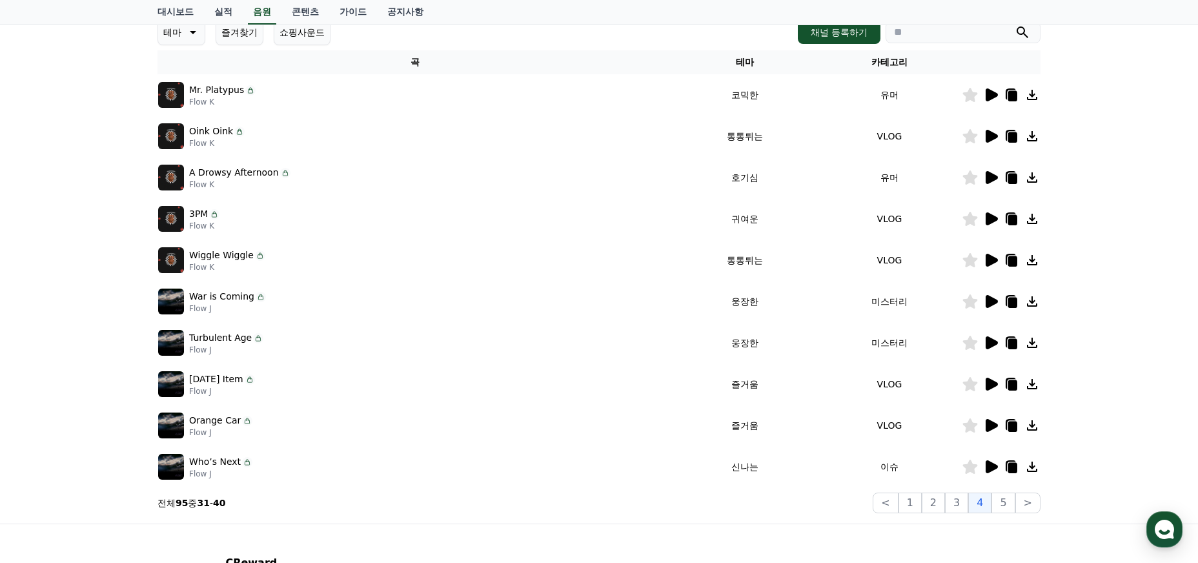
scroll to position [187, 0]
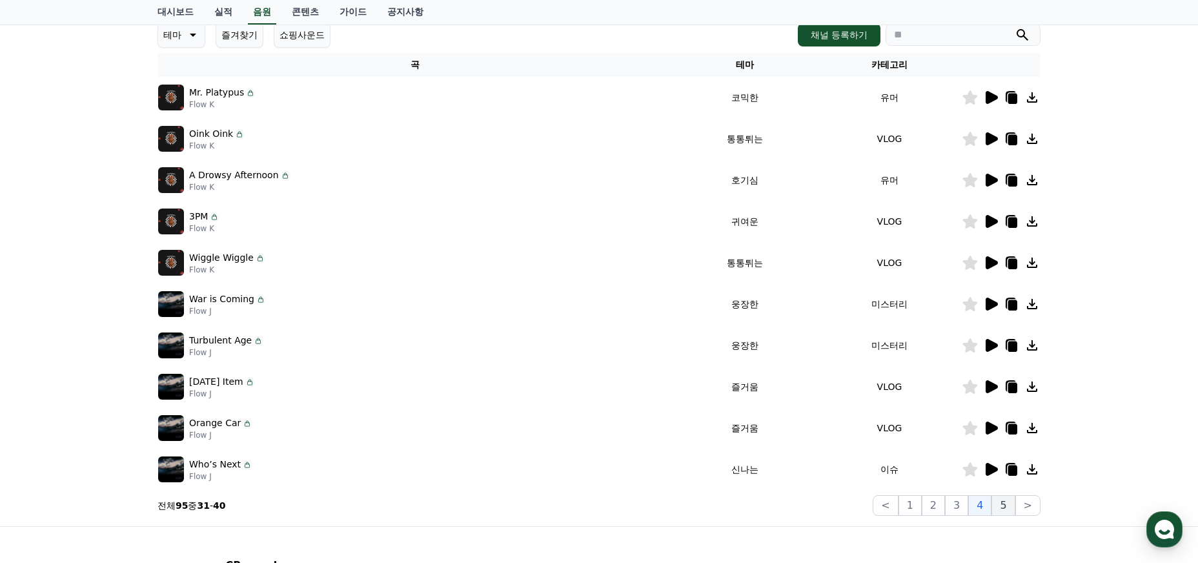
click at [1003, 506] on button "5" at bounding box center [1002, 505] width 23 height 21
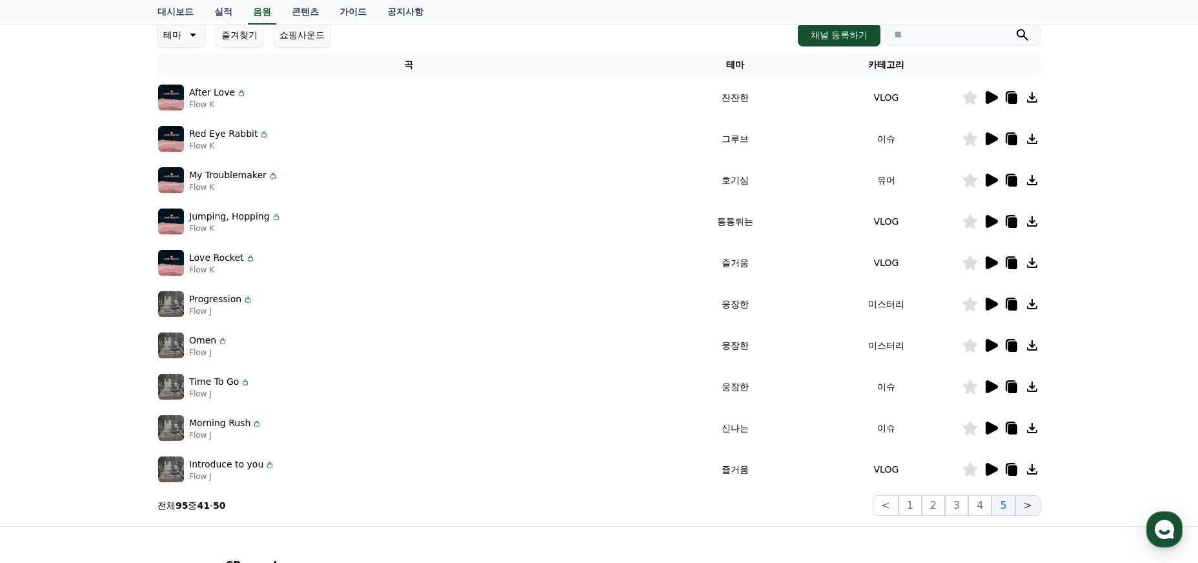
click at [1027, 506] on button ">" at bounding box center [1027, 505] width 25 height 21
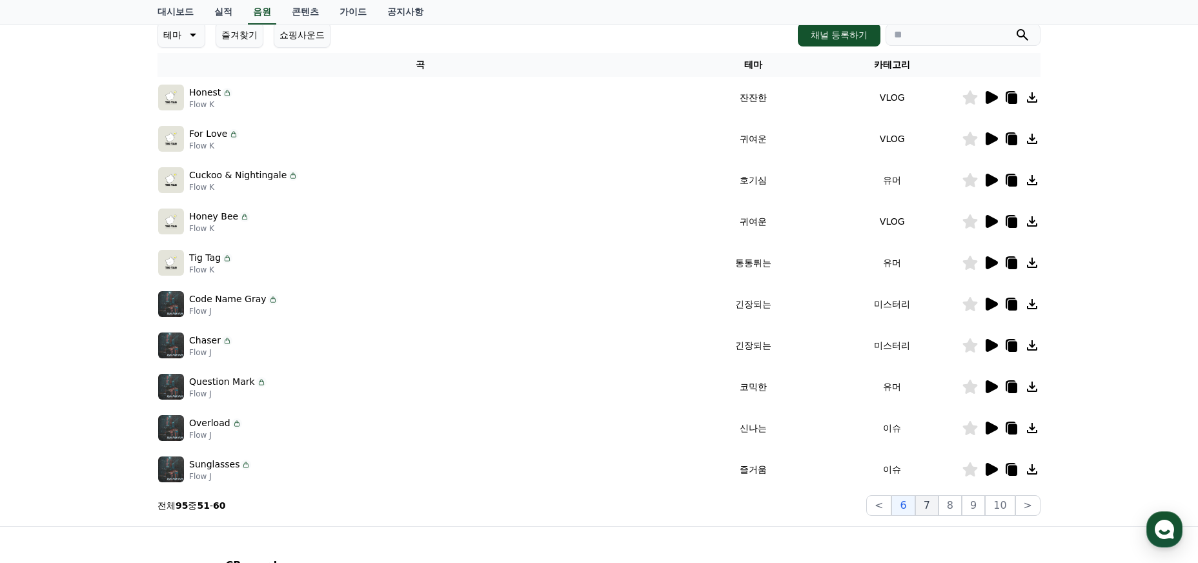
click at [935, 505] on button "7" at bounding box center [926, 505] width 23 height 21
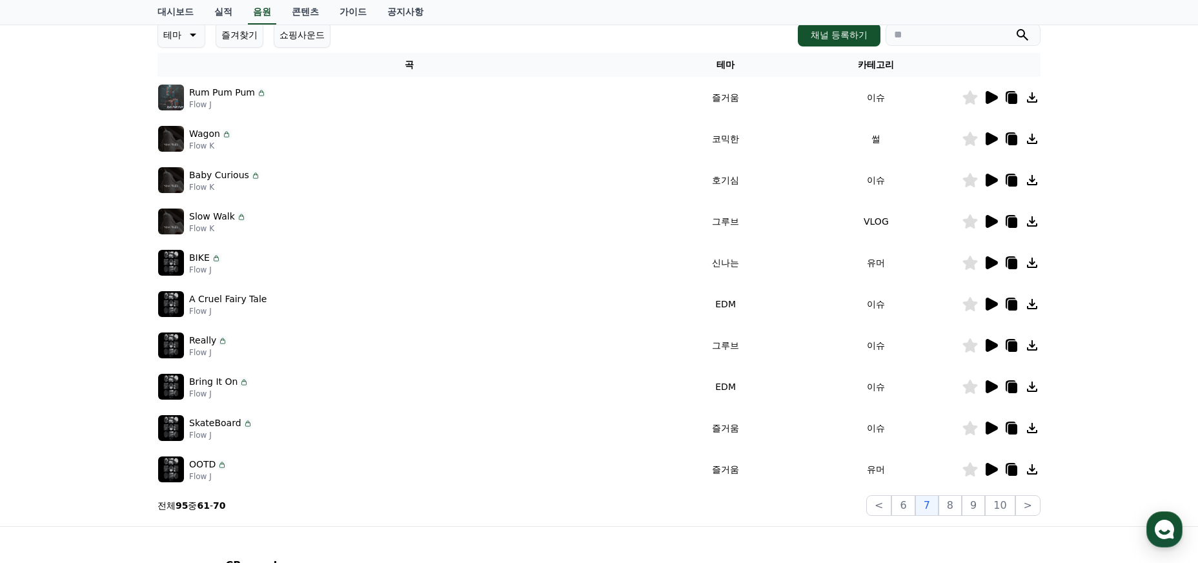
click at [987, 134] on icon at bounding box center [991, 138] width 12 height 13
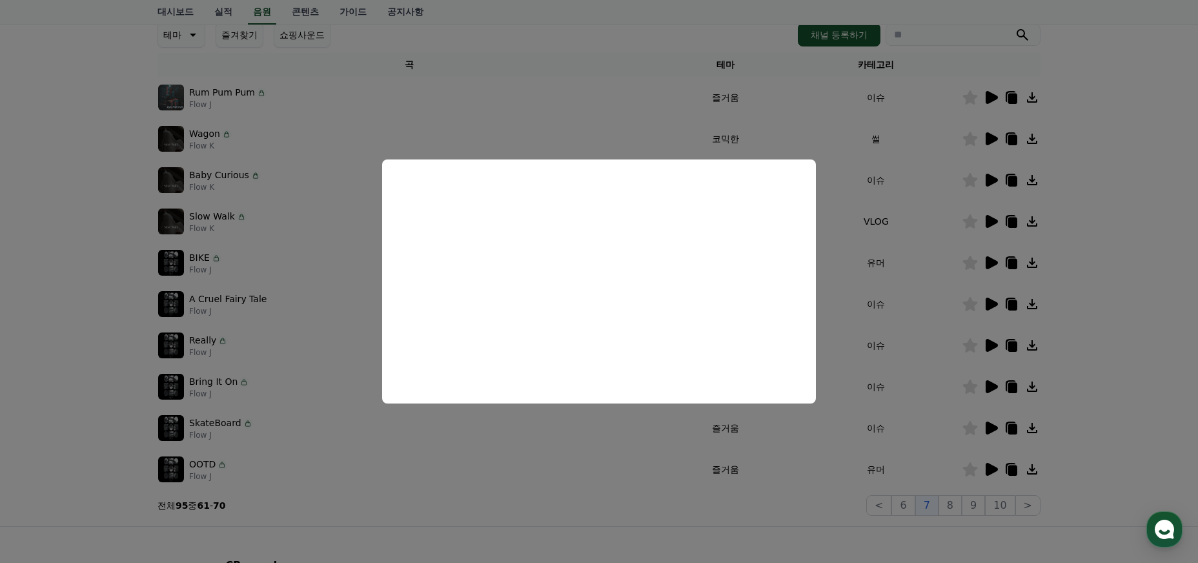
click at [556, 477] on button "close modal" at bounding box center [599, 281] width 1198 height 563
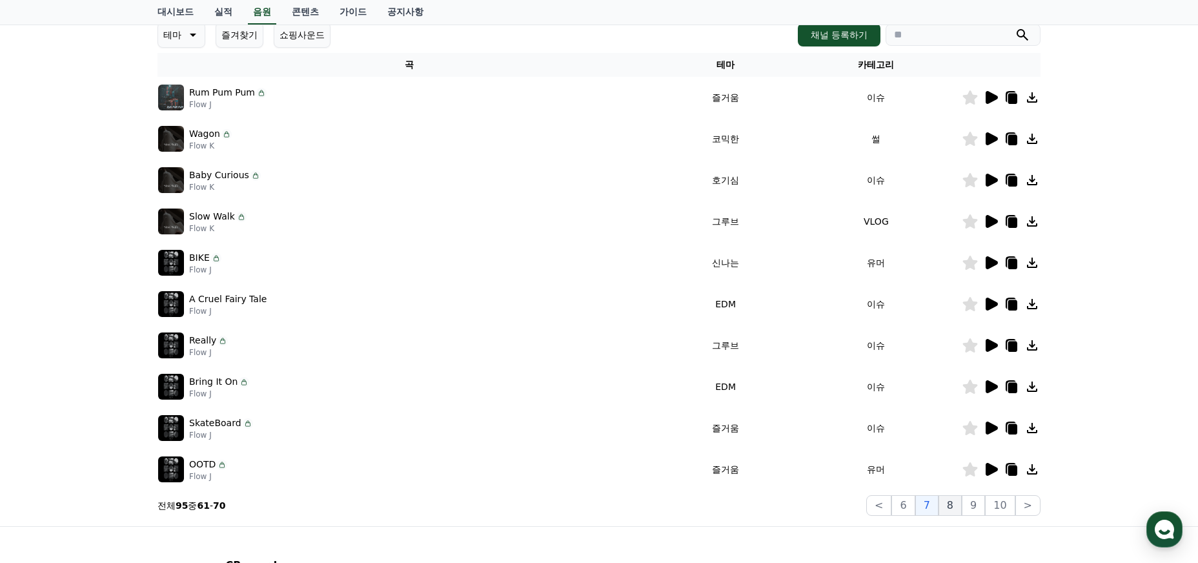
click at [960, 505] on button "8" at bounding box center [949, 505] width 23 height 21
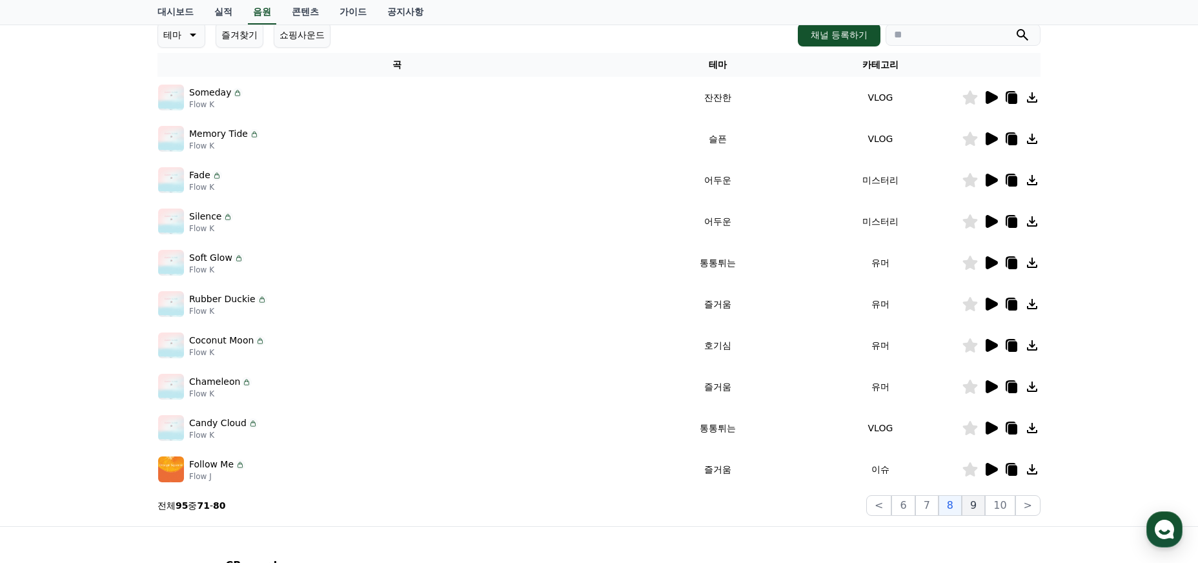
click at [984, 501] on button "9" at bounding box center [973, 505] width 23 height 21
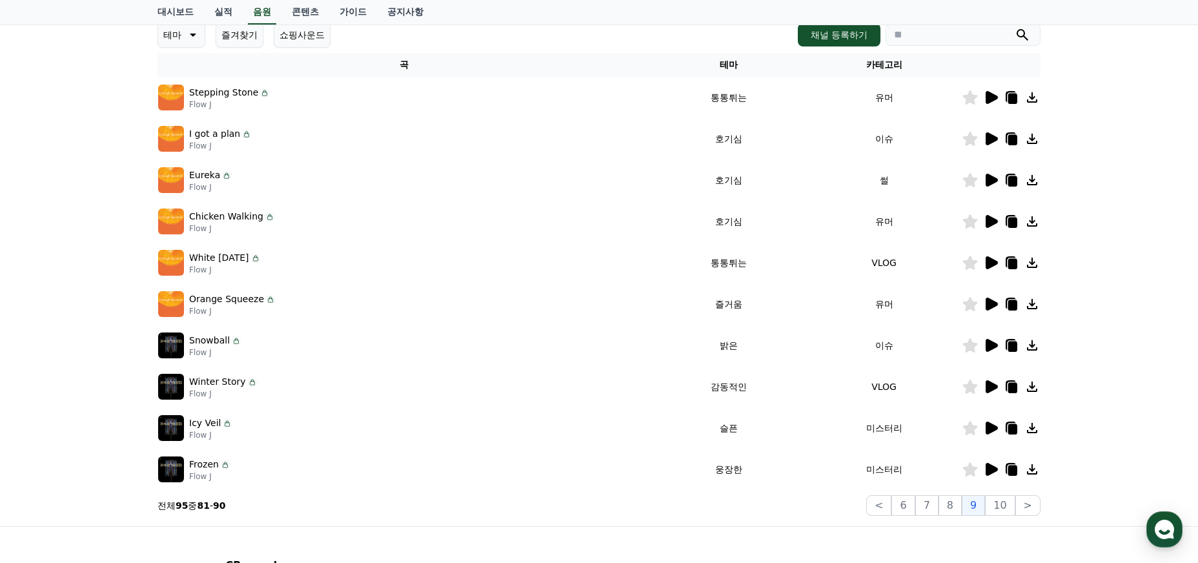
click at [987, 188] on td at bounding box center [1001, 179] width 79 height 41
click at [988, 184] on icon at bounding box center [991, 180] width 12 height 13
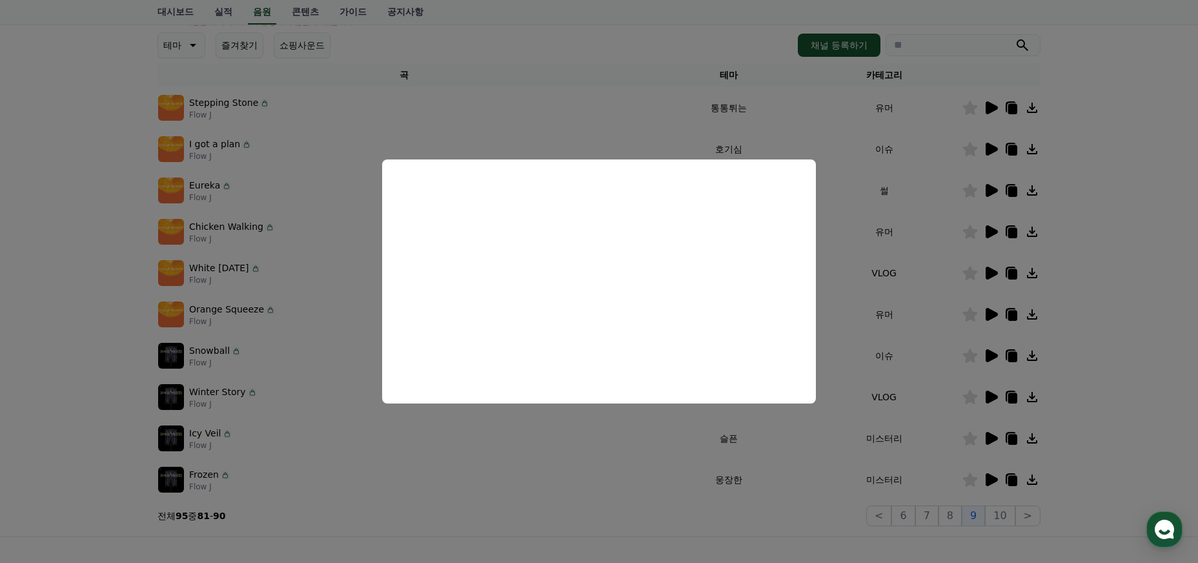
click at [885, 179] on button "close modal" at bounding box center [599, 281] width 1198 height 563
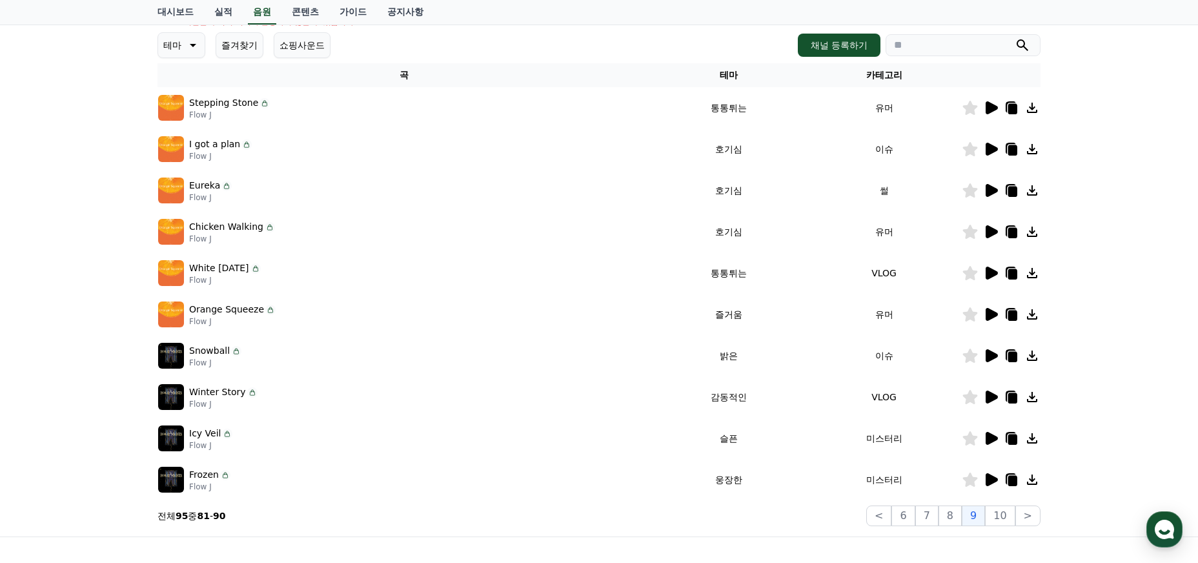
click at [980, 189] on div at bounding box center [1000, 190] width 77 height 15
click at [969, 190] on icon at bounding box center [970, 190] width 15 height 14
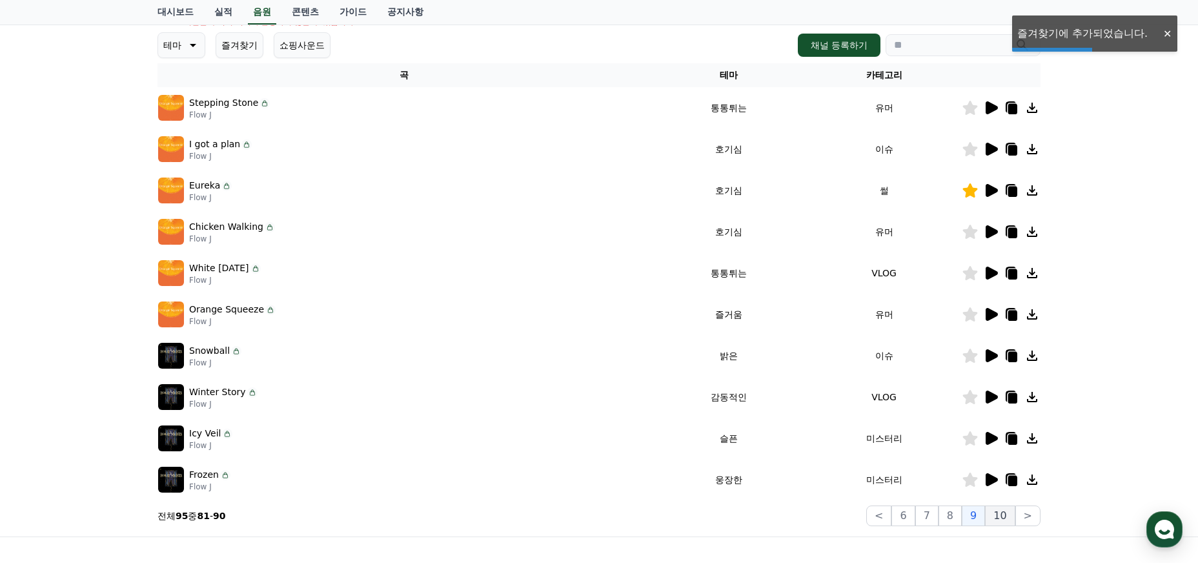
click at [1000, 512] on button "10" at bounding box center [1000, 515] width 30 height 21
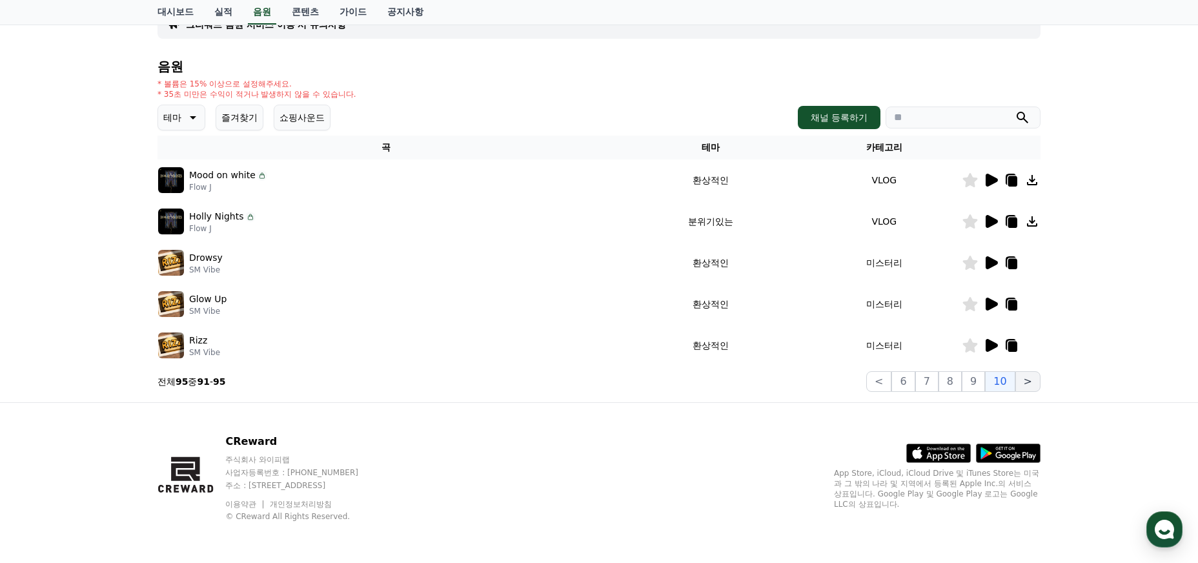
click at [1038, 378] on button ">" at bounding box center [1027, 381] width 25 height 21
click at [1035, 379] on button ">" at bounding box center [1027, 381] width 25 height 21
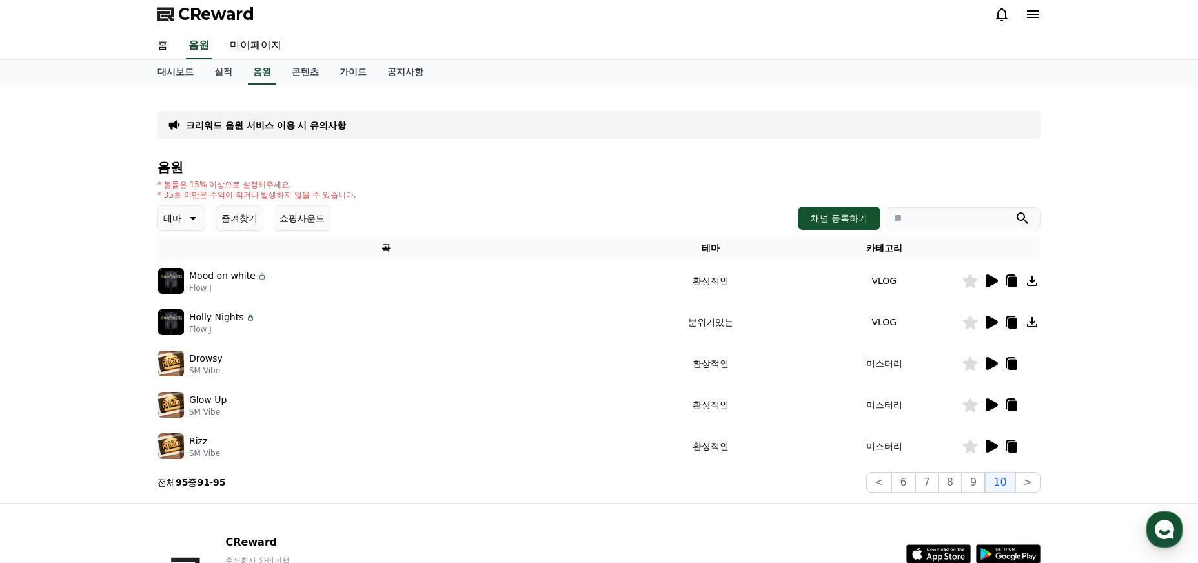
click at [241, 221] on button "즐겨찾기" at bounding box center [240, 218] width 48 height 26
